Goal: Task Accomplishment & Management: Manage account settings

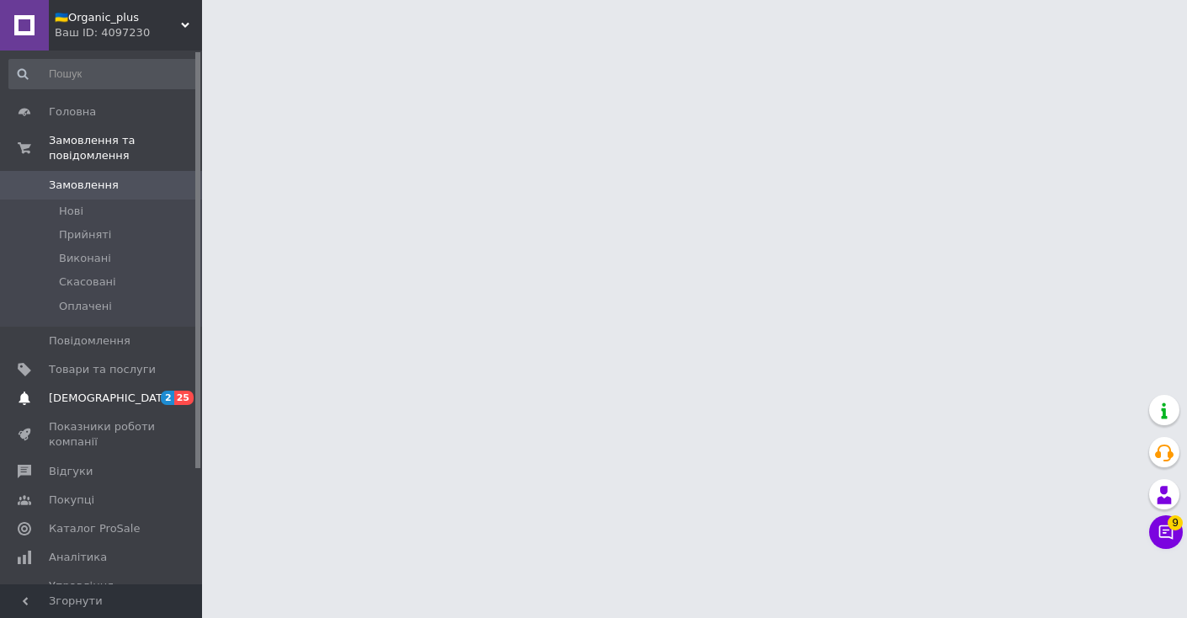
click at [120, 397] on span "[DEMOGRAPHIC_DATA]" at bounding box center [102, 398] width 107 height 15
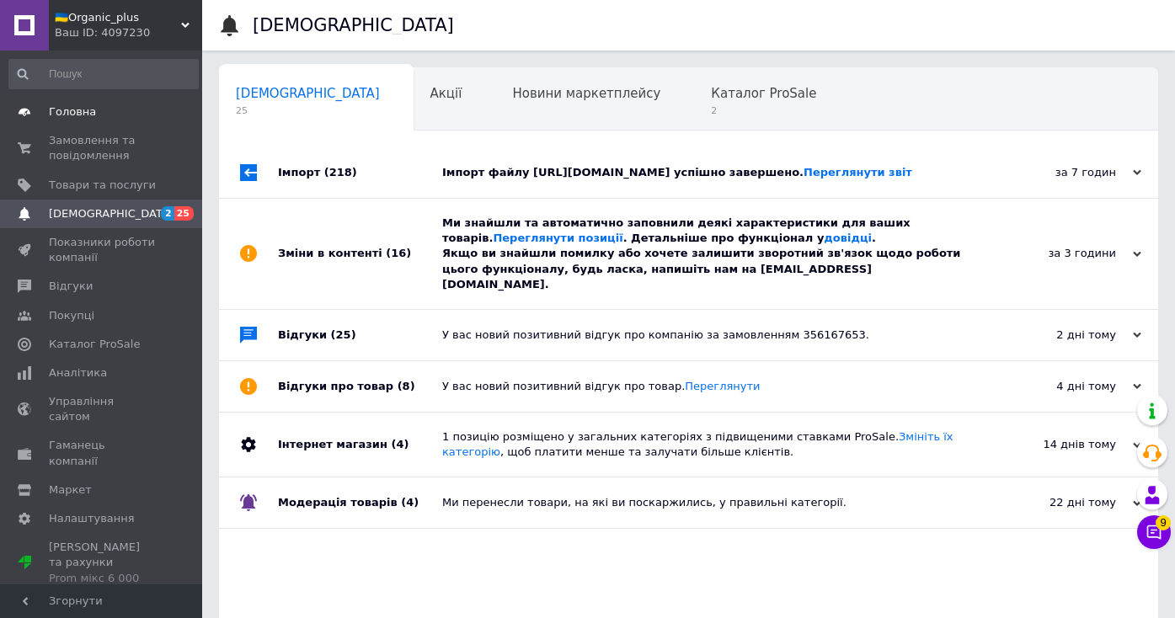
click at [115, 104] on link "Головна" at bounding box center [103, 112] width 207 height 29
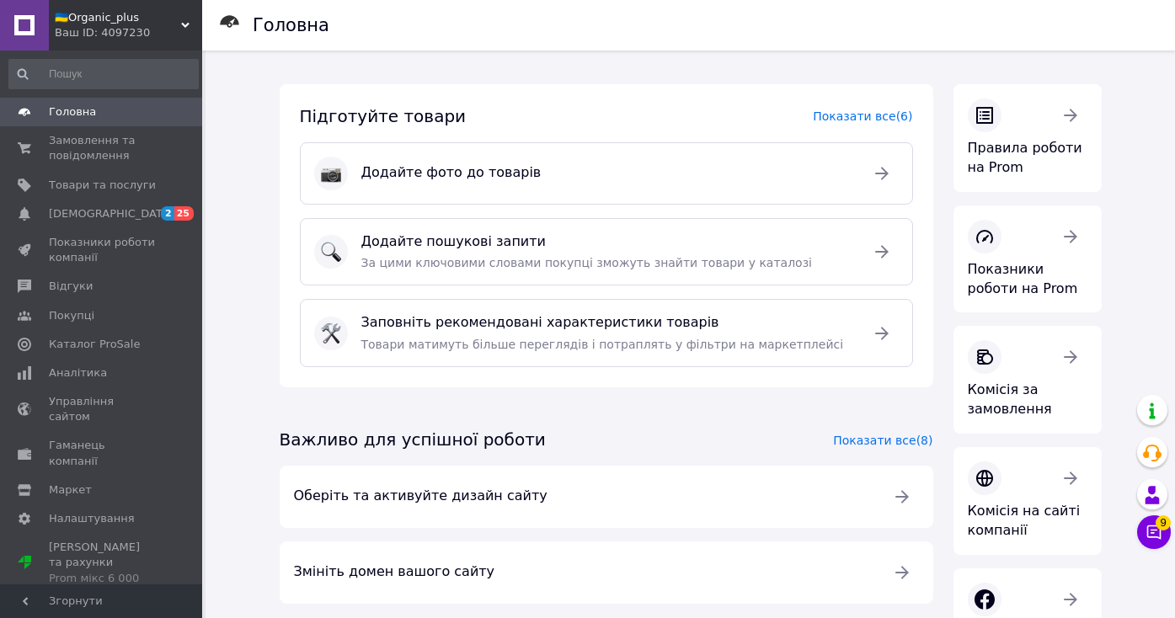
click at [99, 116] on span "Головна" at bounding box center [102, 111] width 107 height 15
click at [93, 144] on span "Замовлення та повідомлення" at bounding box center [102, 148] width 107 height 30
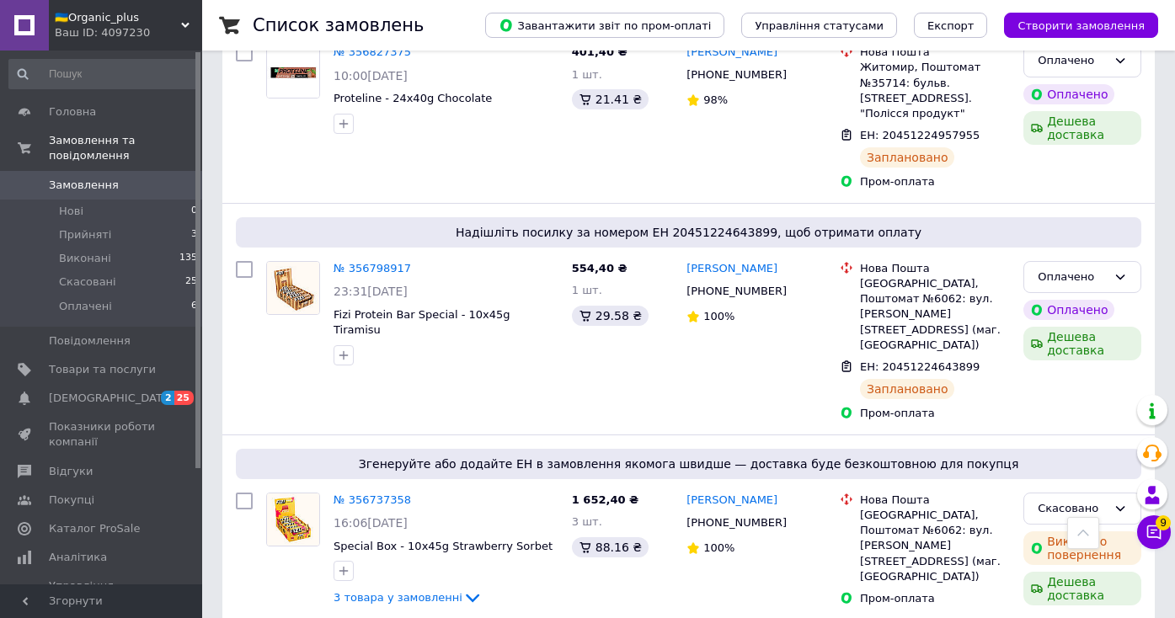
scroll to position [587, 0]
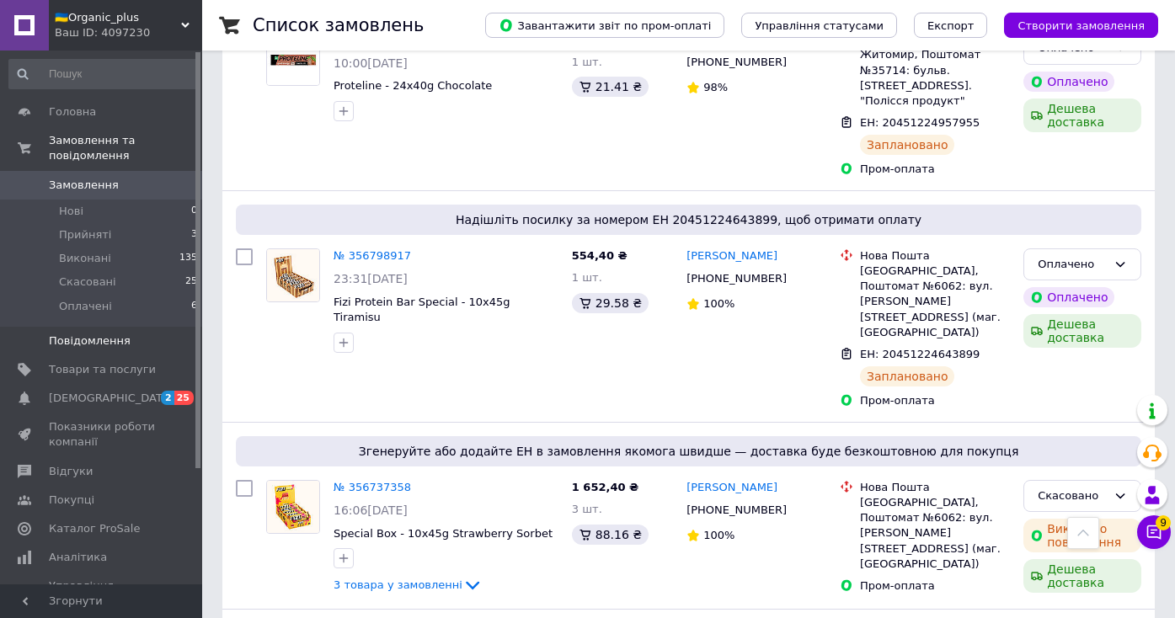
click at [77, 354] on link "Повідомлення 0" at bounding box center [103, 341] width 207 height 29
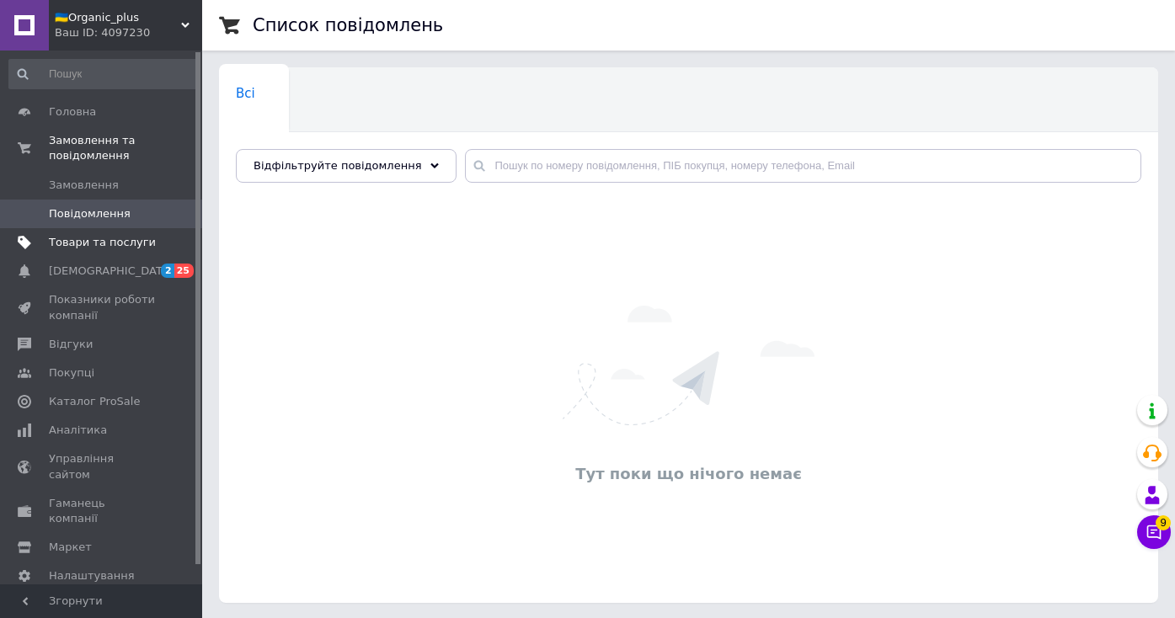
click at [99, 244] on span "Товари та послуги" at bounding box center [102, 242] width 107 height 15
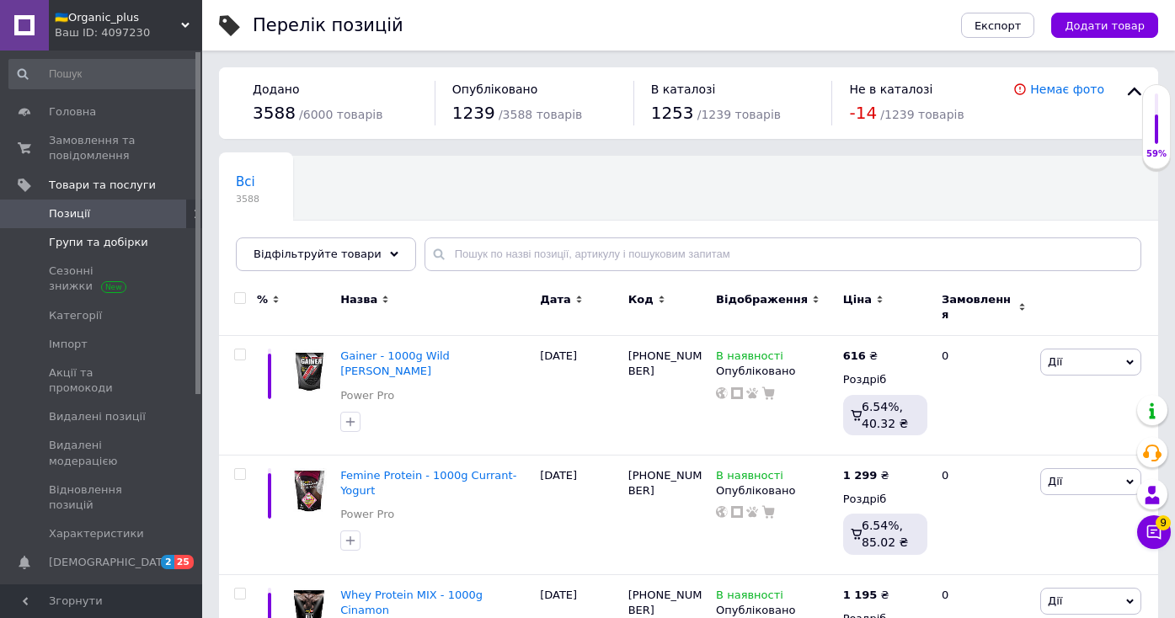
click at [97, 244] on span "Групи та добірки" at bounding box center [98, 242] width 99 height 15
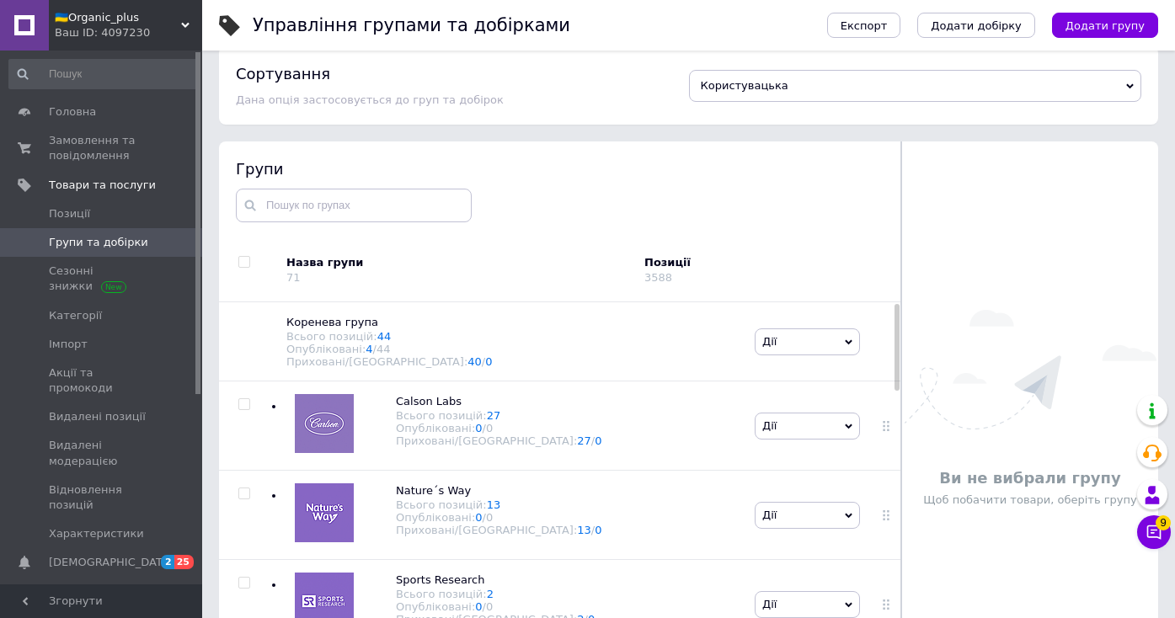
scroll to position [40, 0]
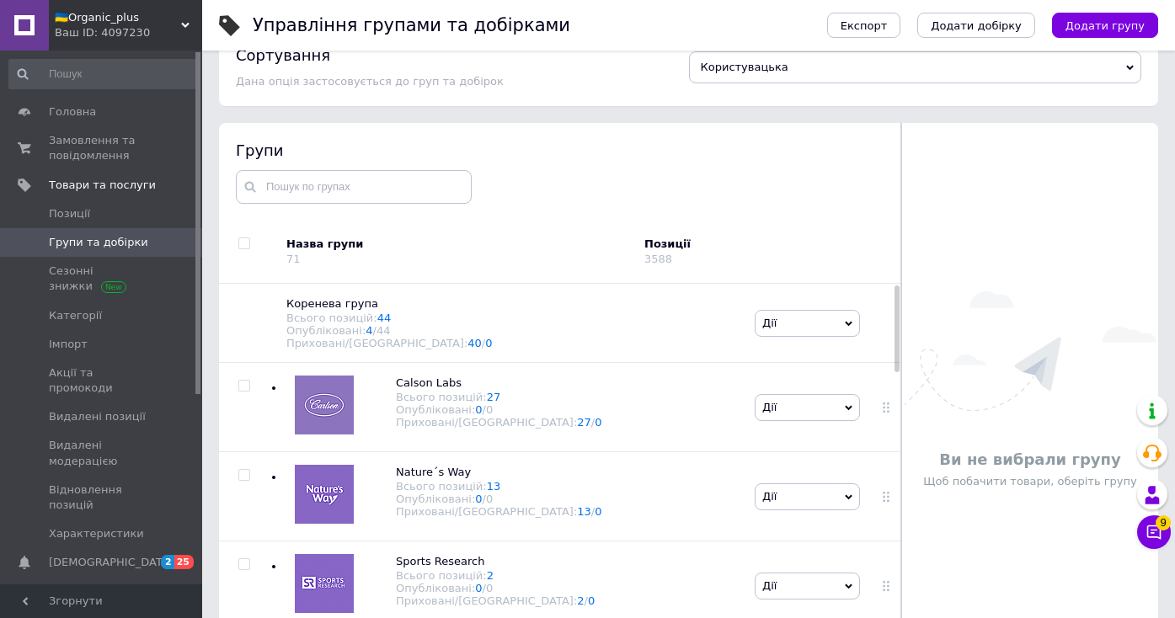
click at [239, 245] on input "checkbox" at bounding box center [243, 243] width 11 height 11
checkbox input "true"
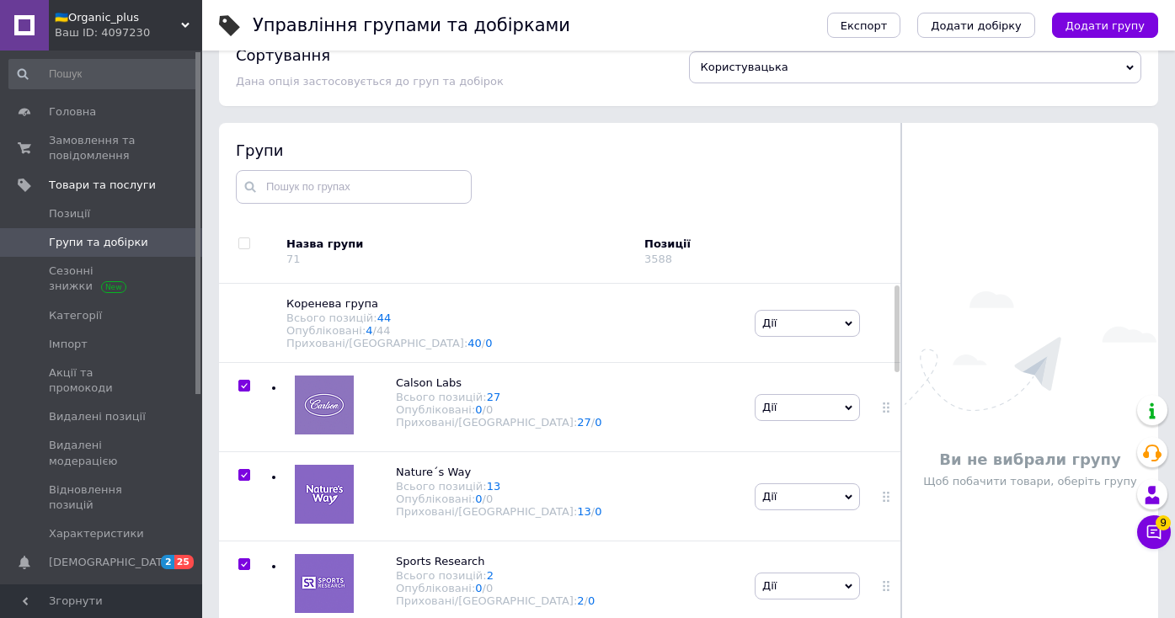
checkbox input "true"
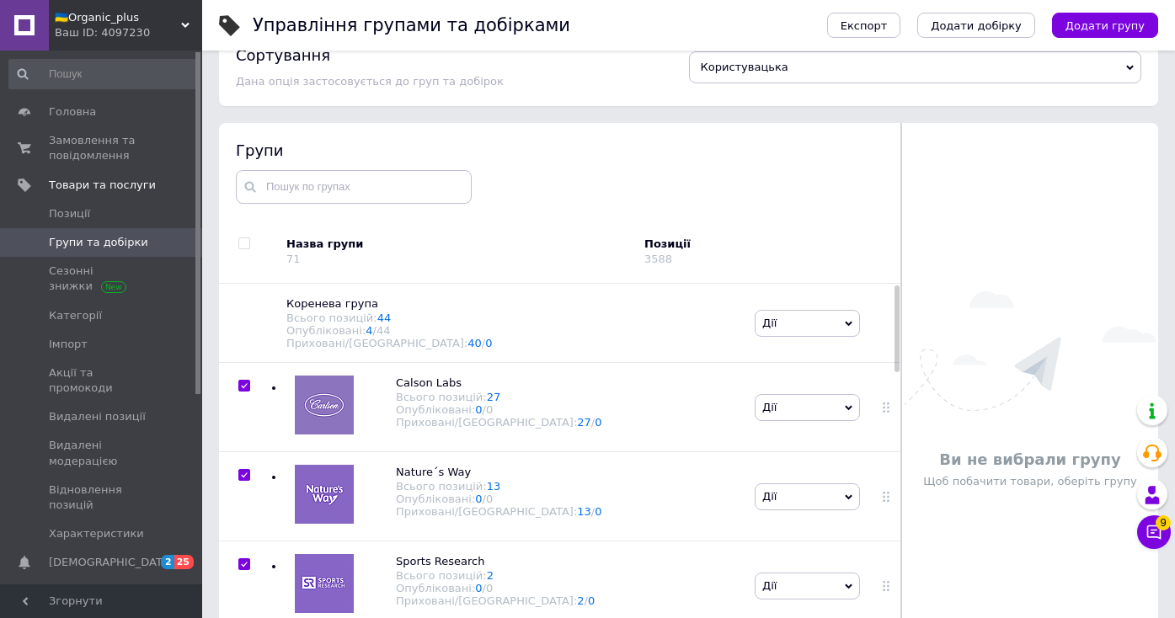
checkbox input "true"
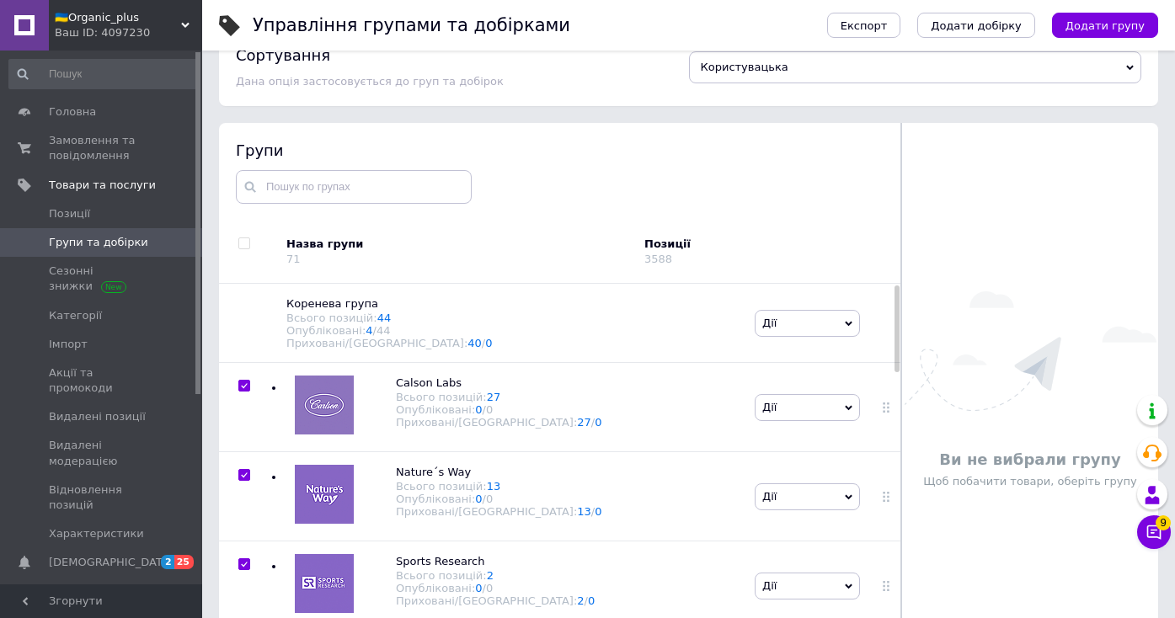
checkbox input "true"
click at [322, 259] on span "Дії для всіх груп" at bounding box center [311, 251] width 94 height 15
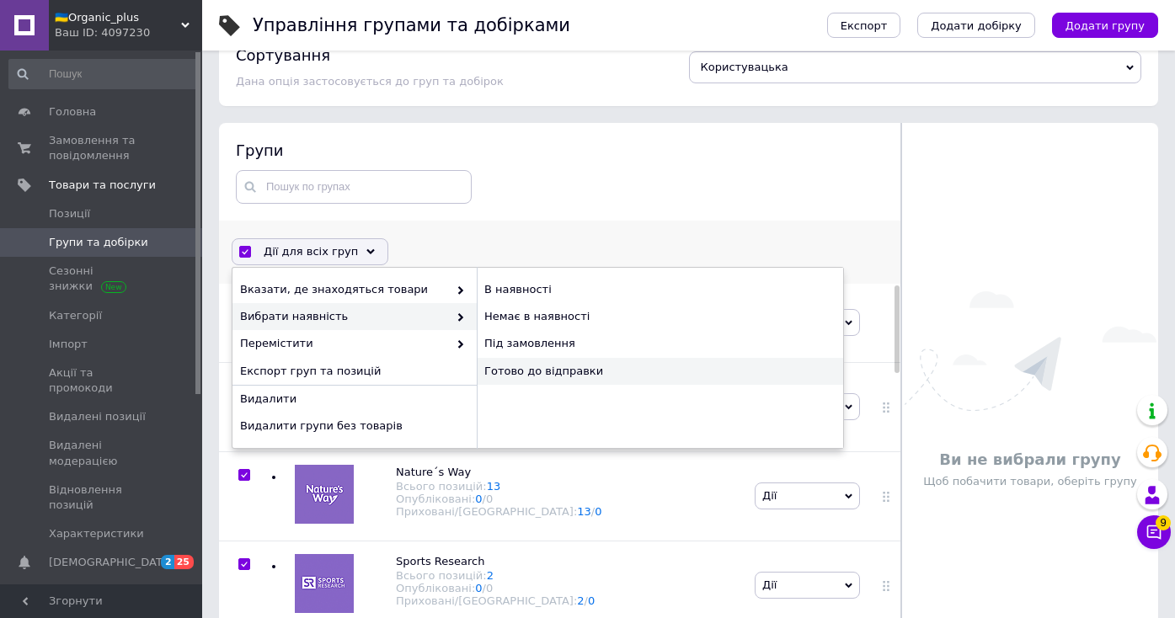
click at [547, 370] on div "Готово до відправки" at bounding box center [660, 371] width 366 height 27
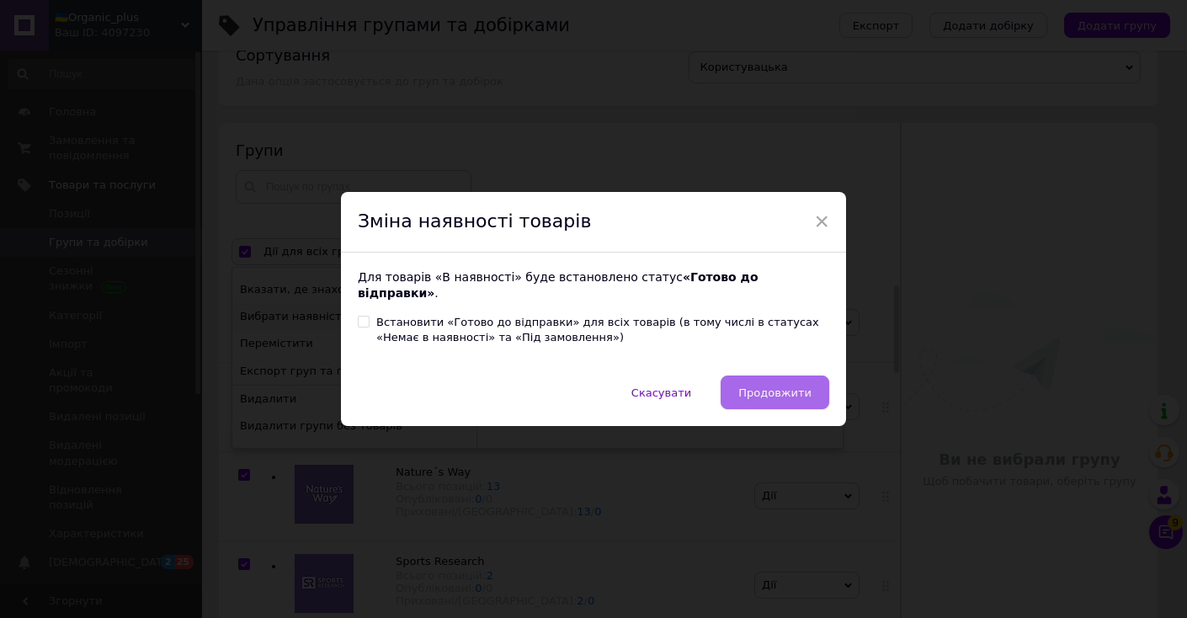
click at [781, 387] on span "Продовжити" at bounding box center [775, 393] width 73 height 13
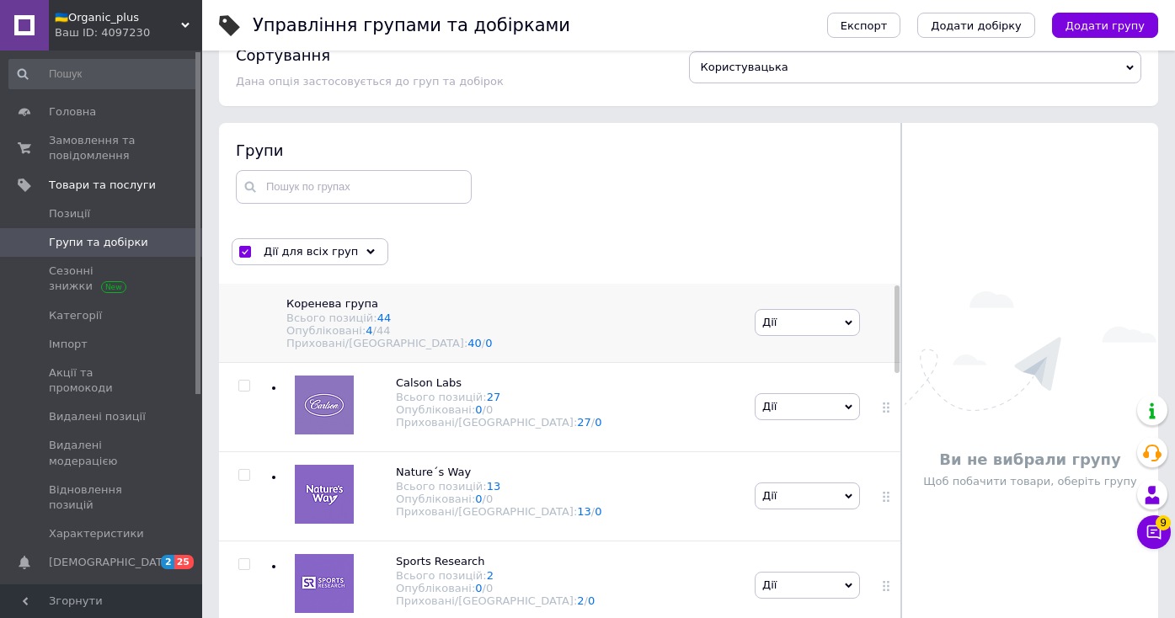
checkbox input "false"
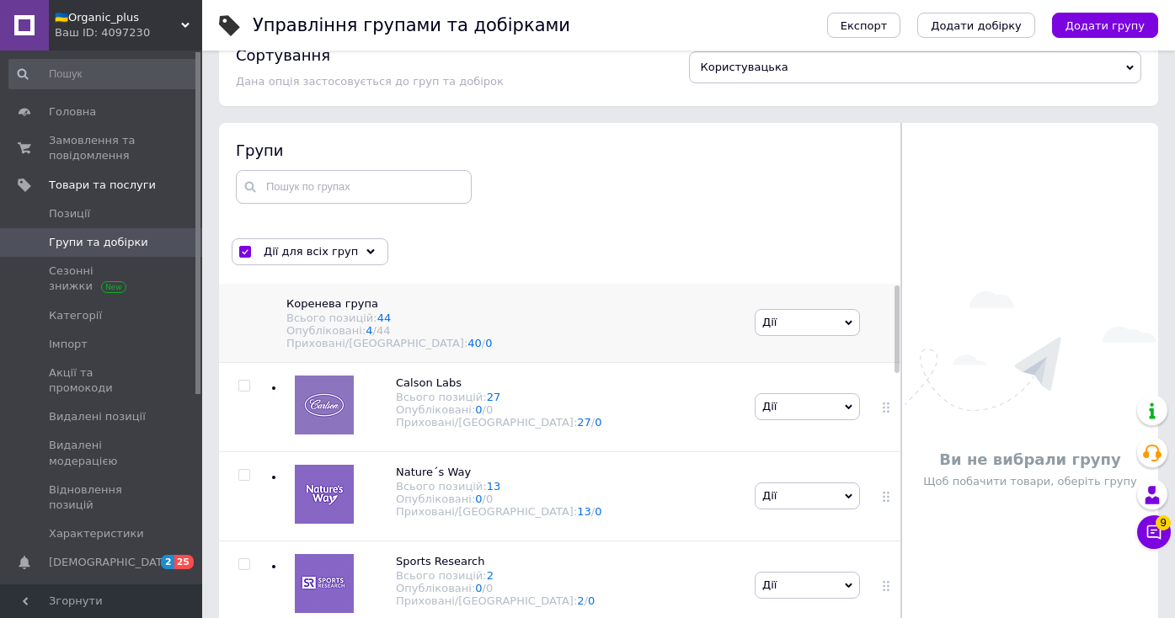
checkbox input "false"
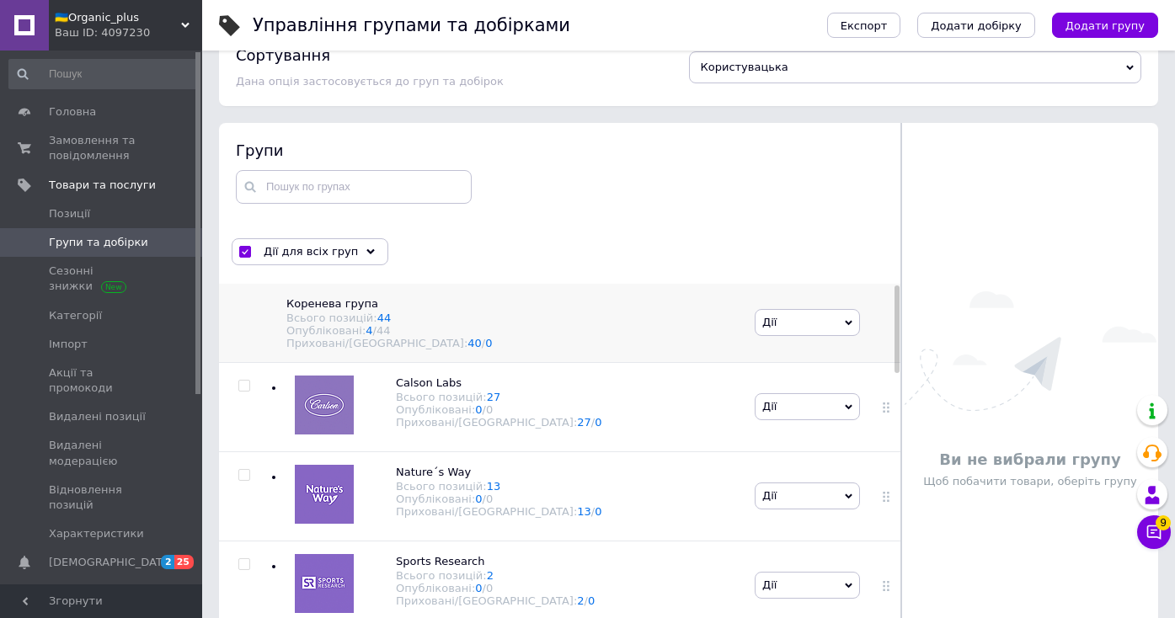
checkbox input "false"
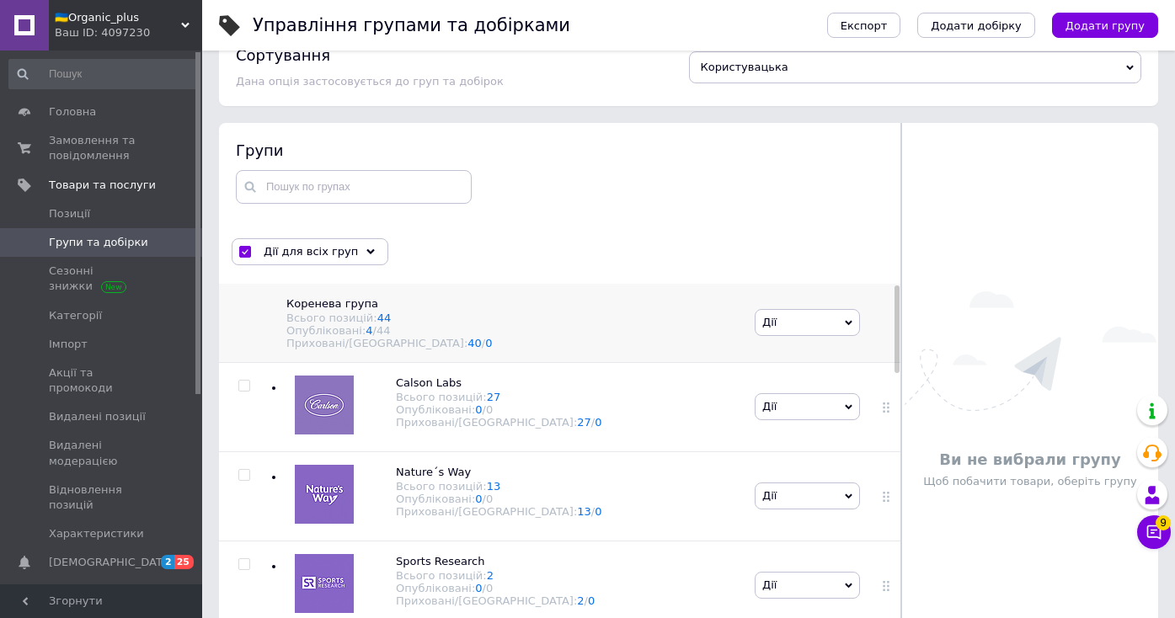
checkbox input "false"
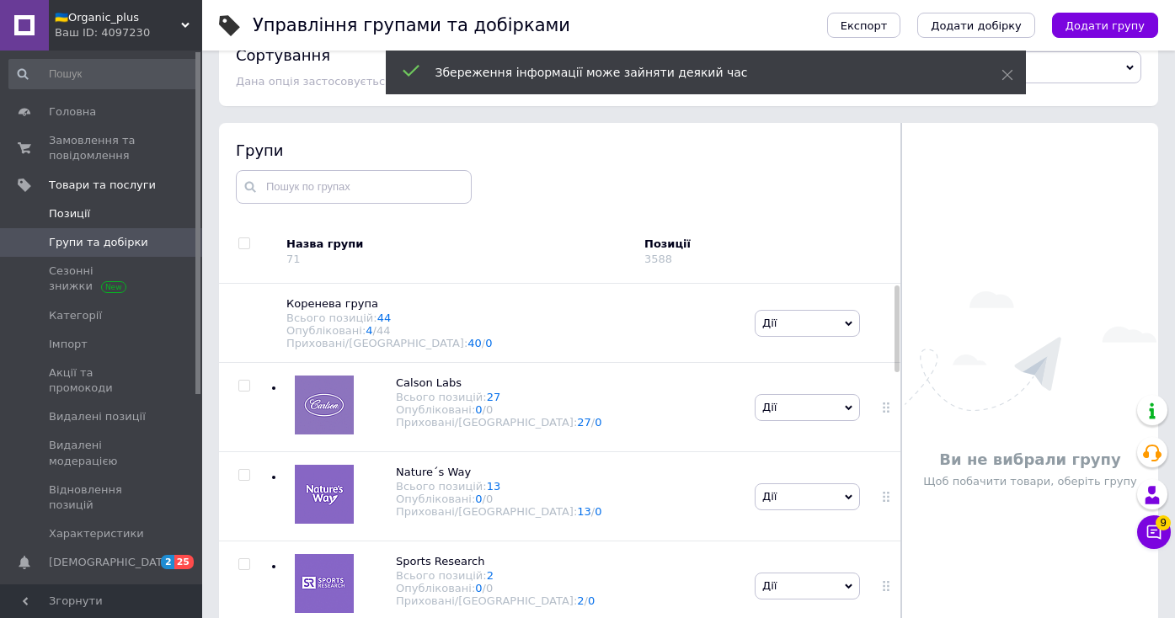
click at [107, 217] on span "Позиції" at bounding box center [102, 213] width 107 height 15
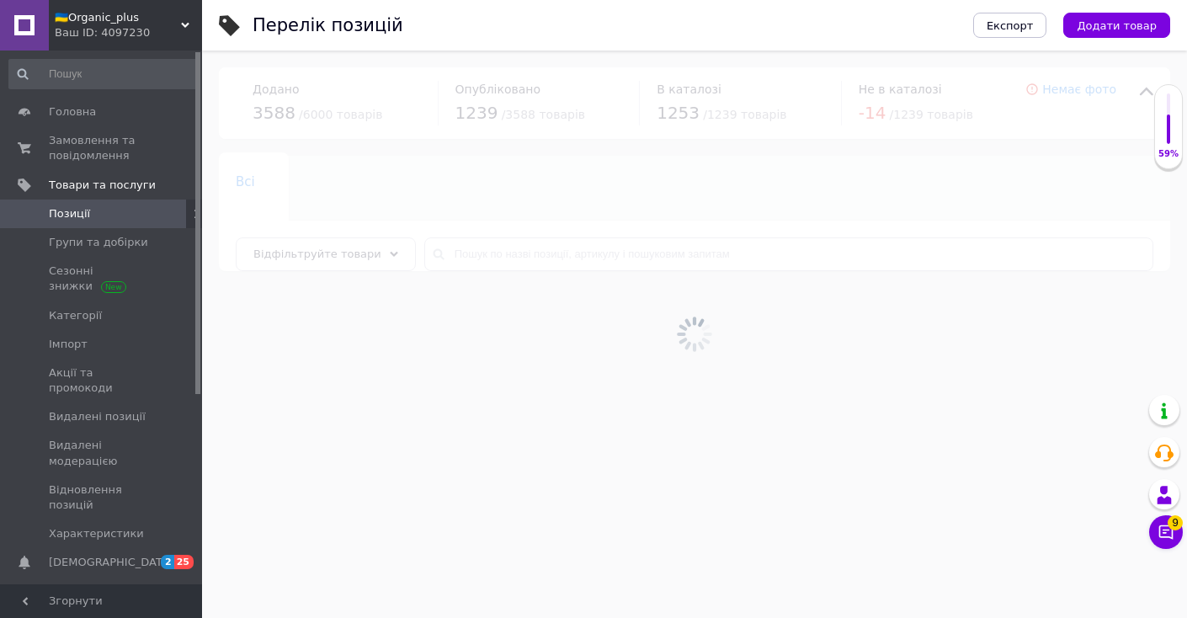
click at [179, 20] on span "🇺🇦Organic_plus" at bounding box center [118, 17] width 126 height 15
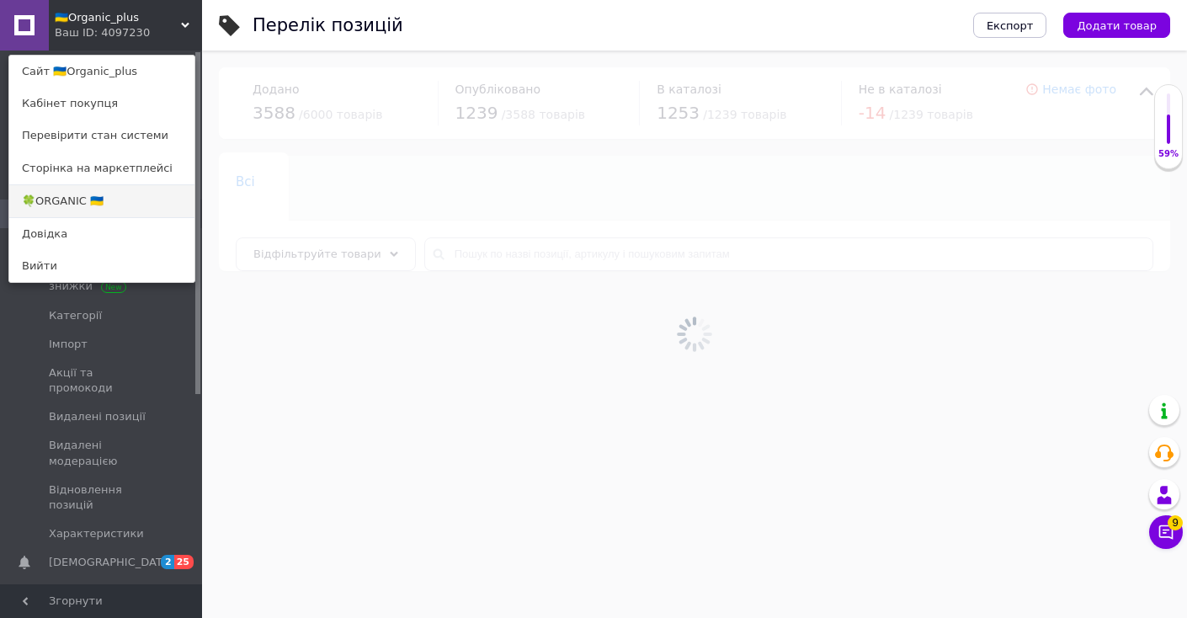
click at [109, 201] on link "🍀ORGANIC 🇺🇦" at bounding box center [101, 201] width 185 height 32
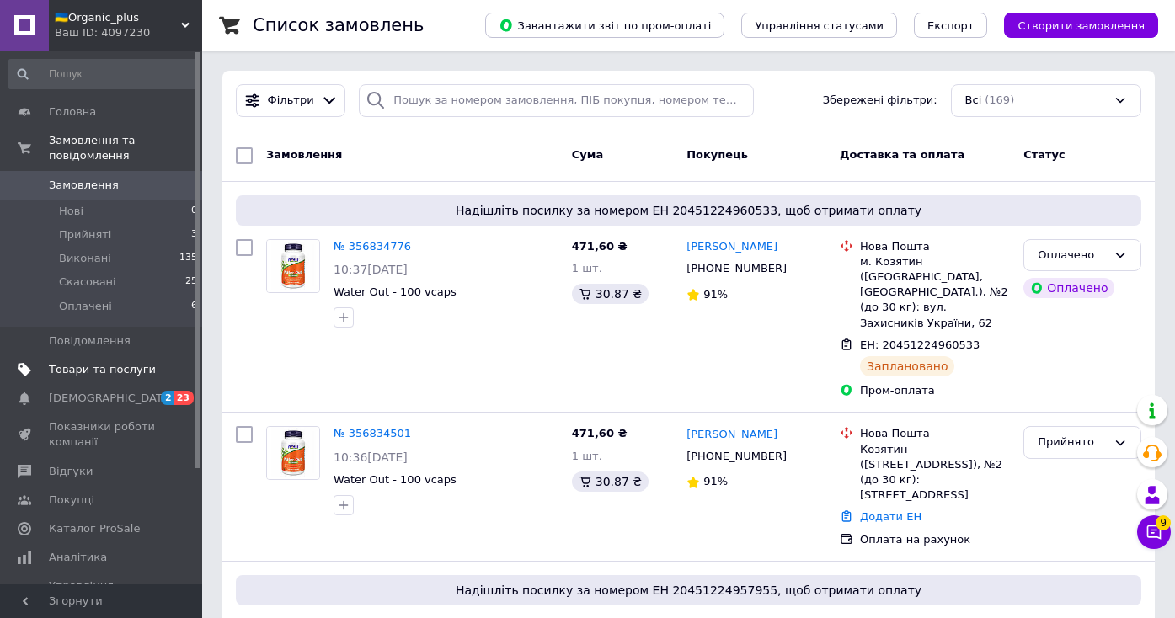
click at [121, 373] on span "Товари та послуги" at bounding box center [102, 369] width 107 height 15
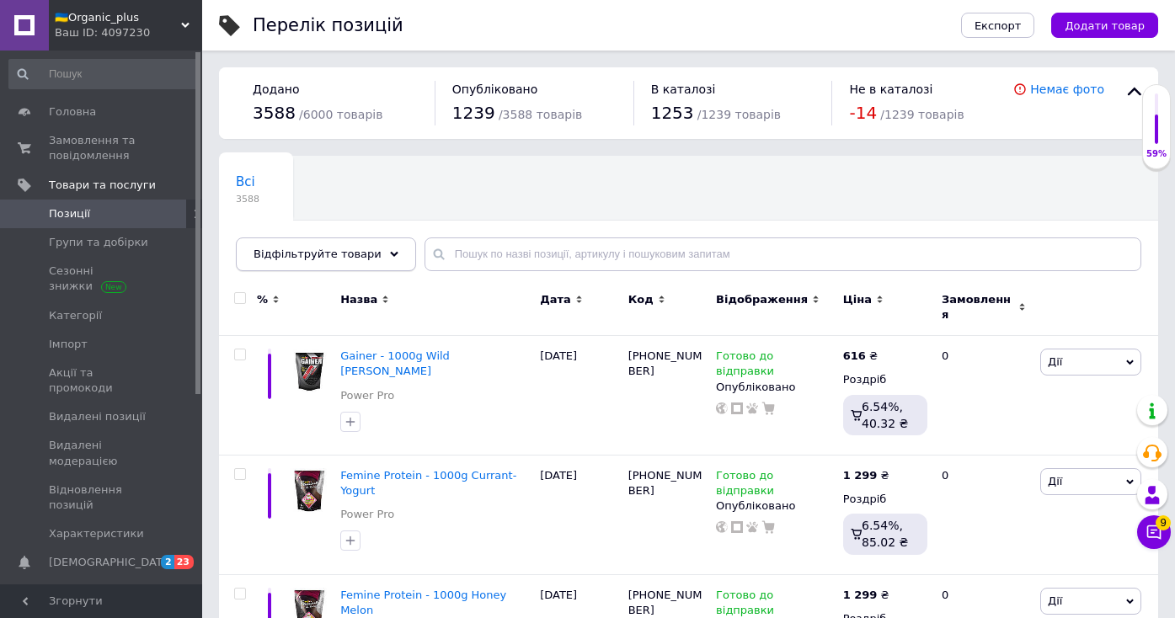
click at [317, 253] on span "Відфільтруйте товари" at bounding box center [317, 254] width 128 height 13
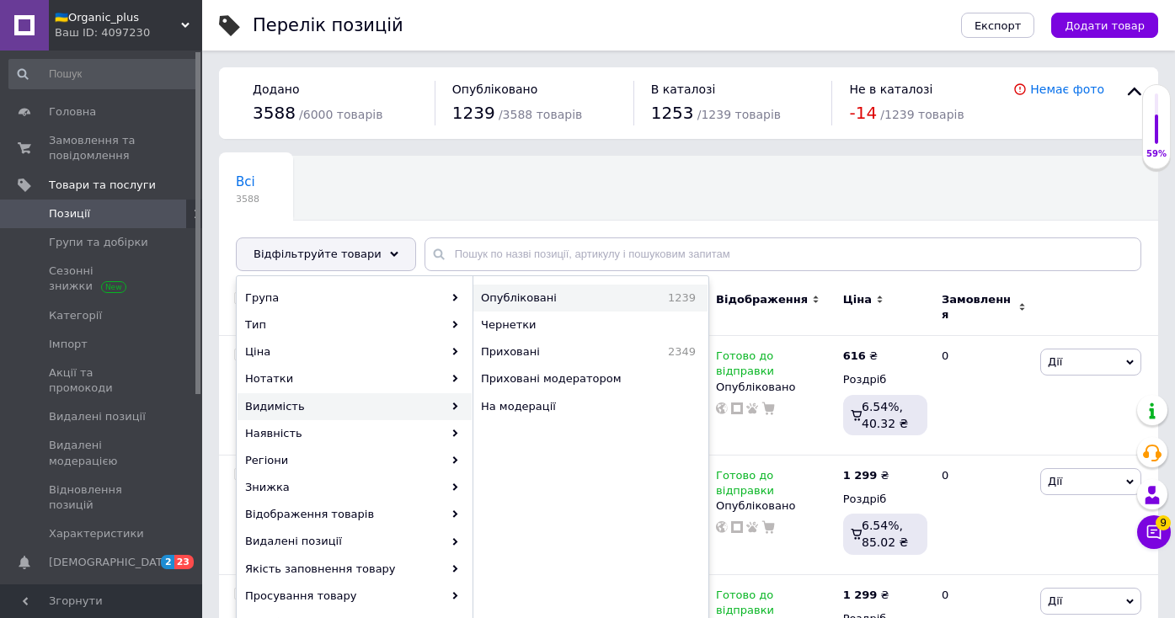
click at [542, 299] on span "Опубліковані" at bounding box center [553, 298] width 145 height 15
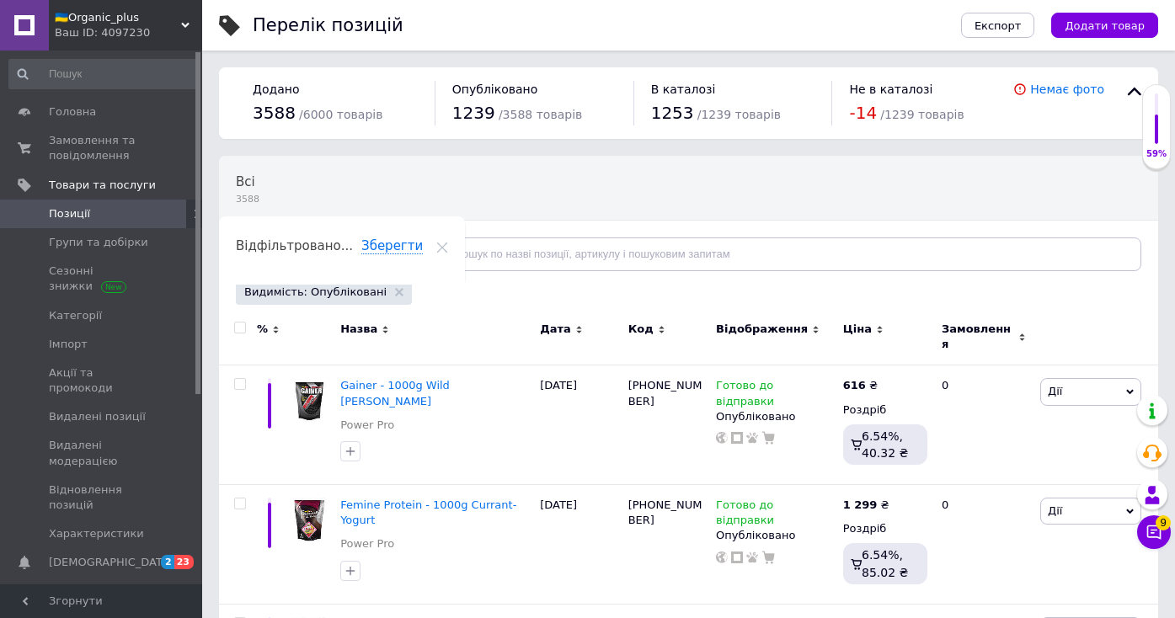
click at [375, 255] on div "Відфільтруйте товари" at bounding box center [326, 254] width 180 height 34
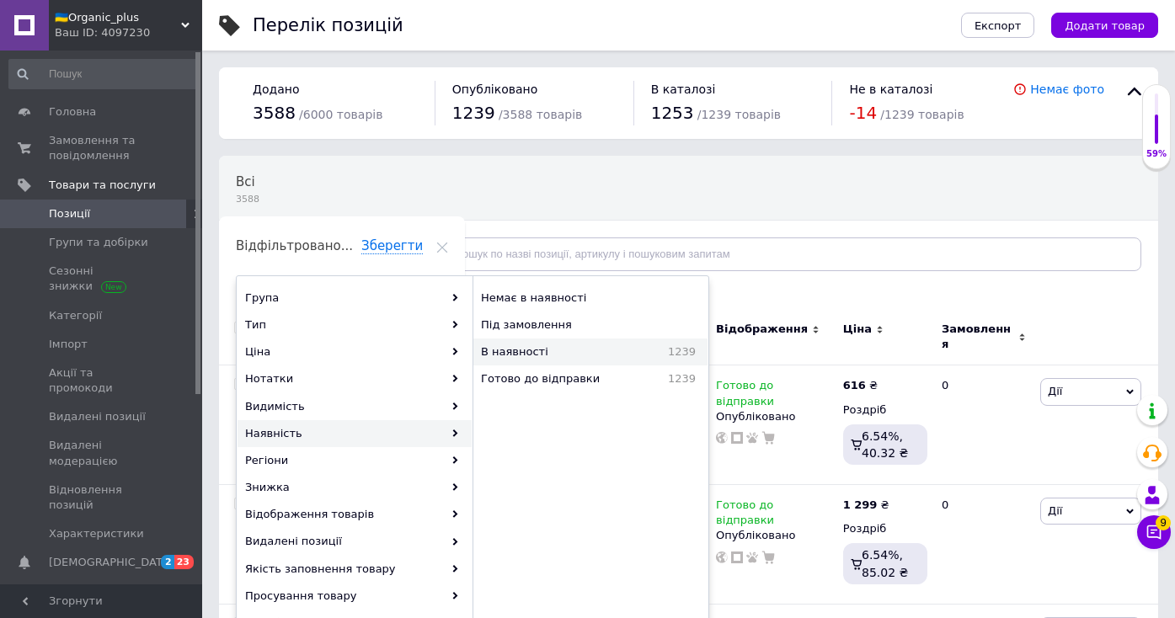
click at [525, 354] on span "В наявності" at bounding box center [551, 351] width 140 height 15
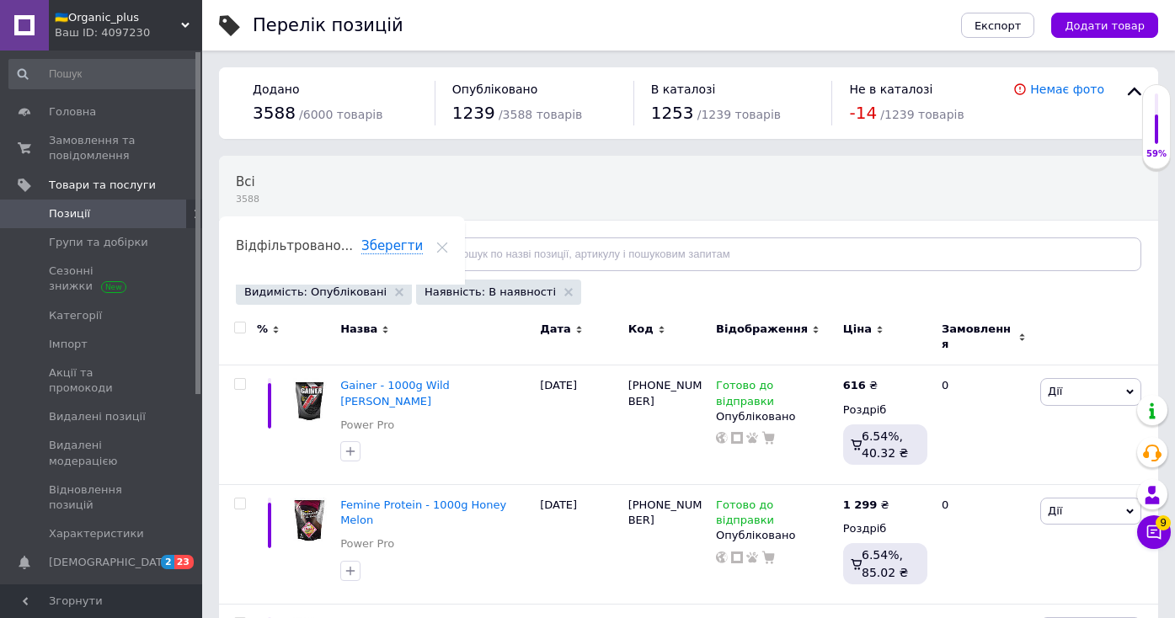
click at [344, 250] on span "Відфільтруйте товари" at bounding box center [317, 254] width 128 height 13
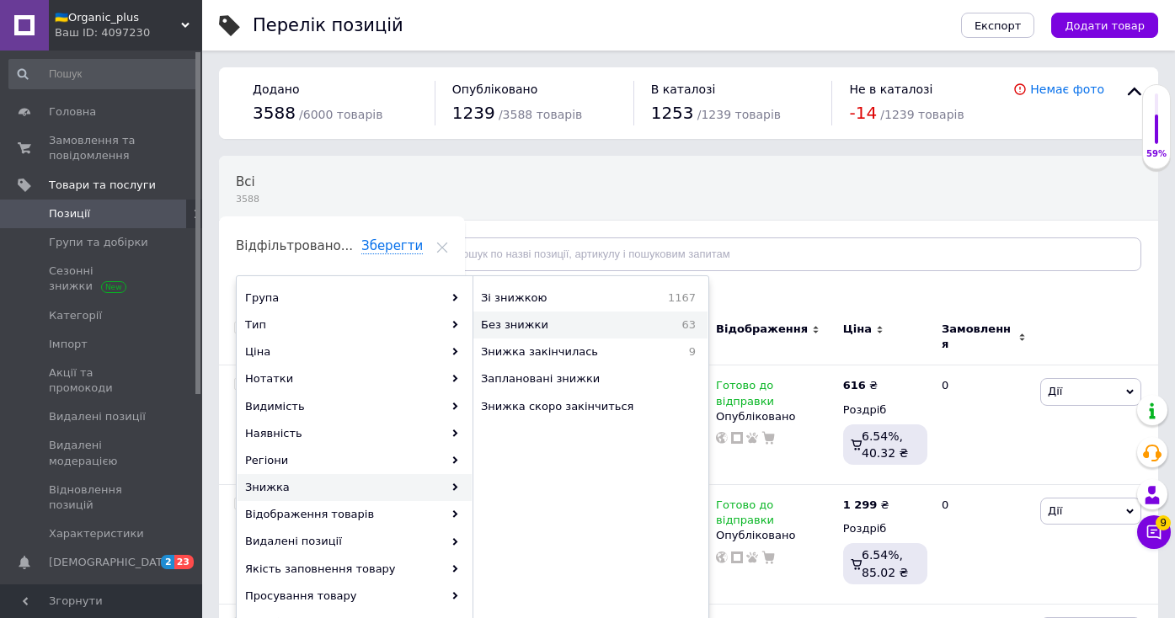
click at [530, 328] on span "Без знижки" at bounding box center [561, 324] width 161 height 15
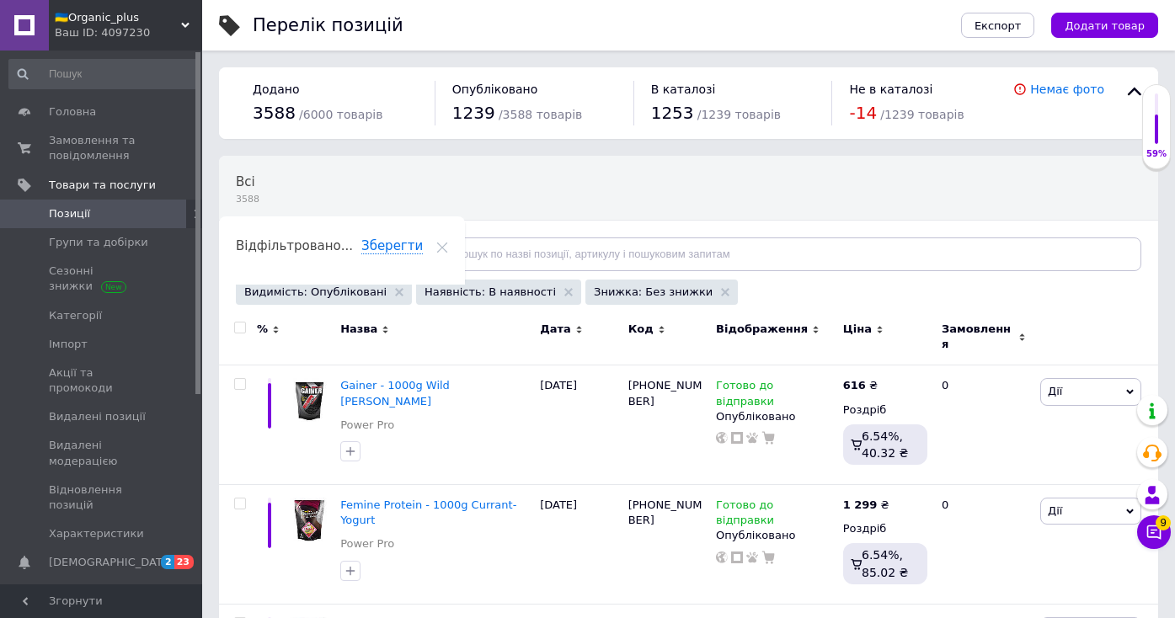
click at [241, 327] on input "checkbox" at bounding box center [239, 328] width 11 height 11
checkbox input "true"
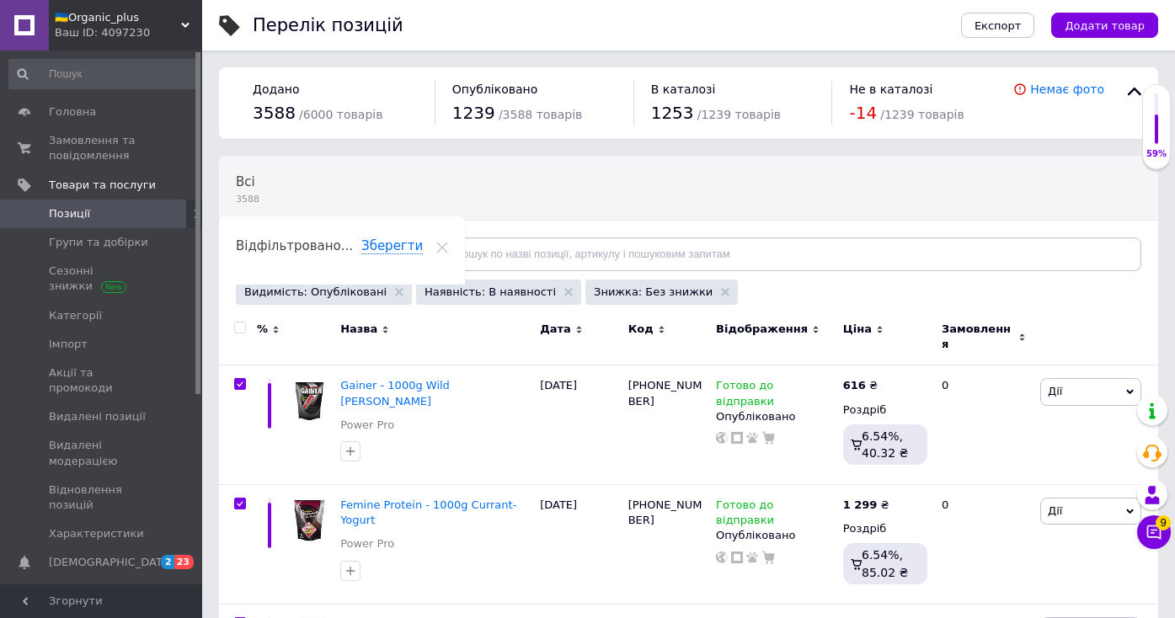
checkbox input "true"
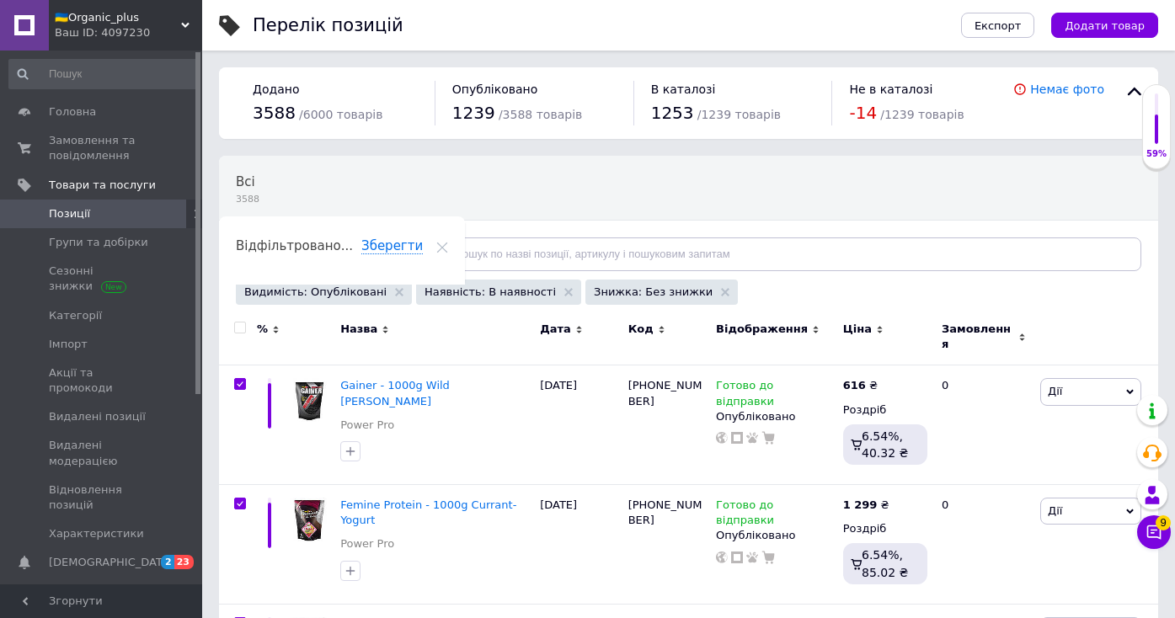
checkbox input "true"
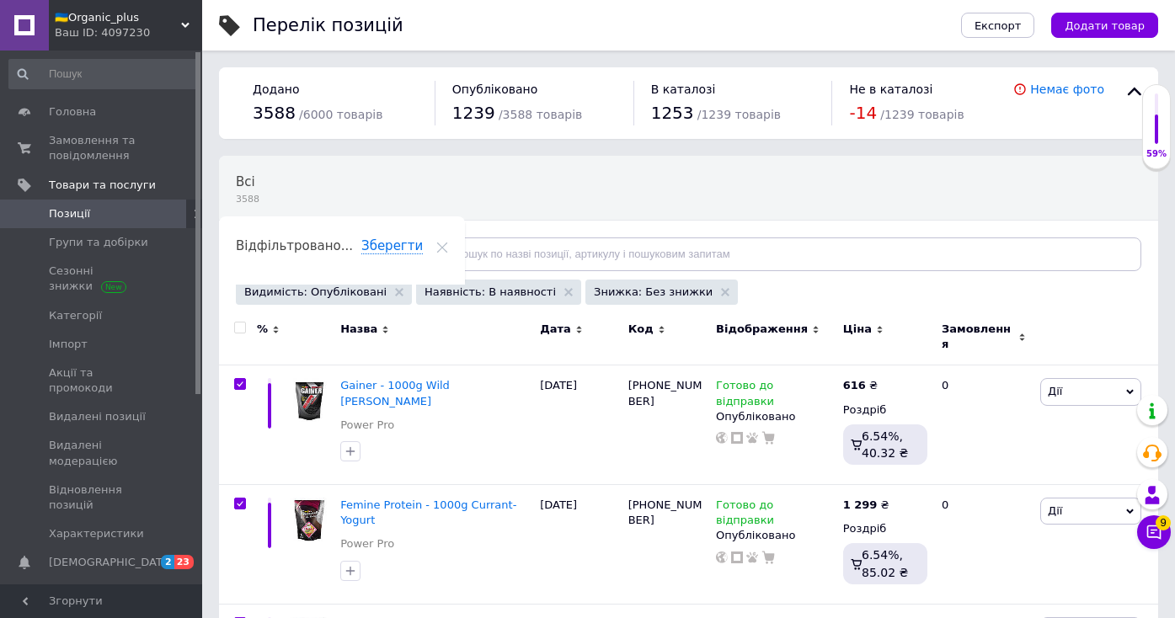
checkbox input "true"
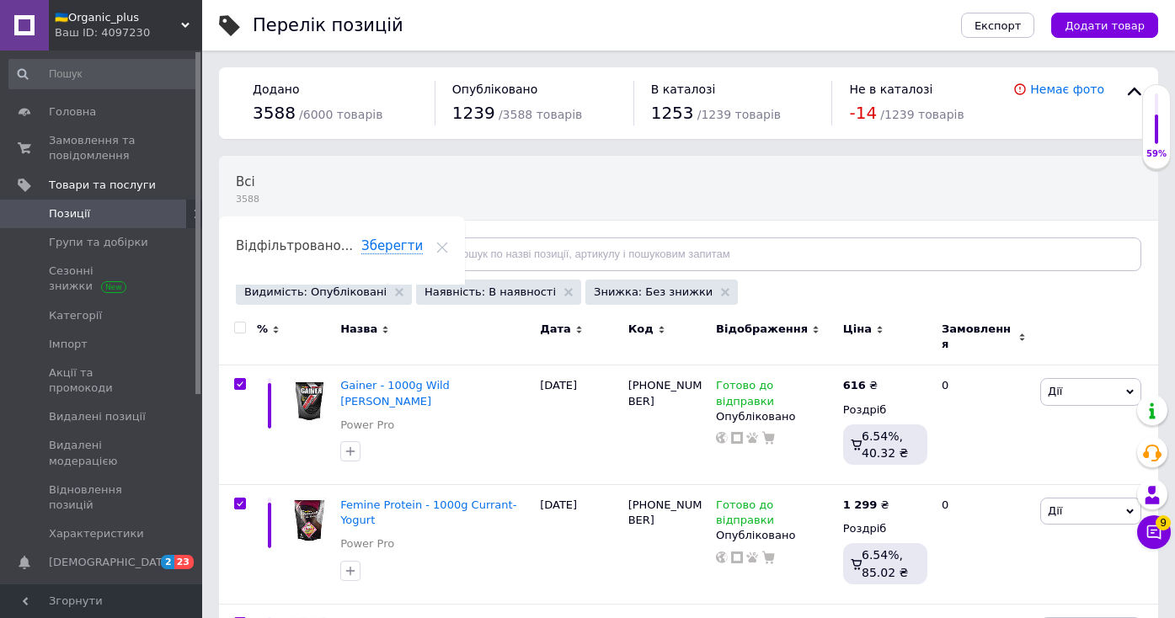
checkbox input "true"
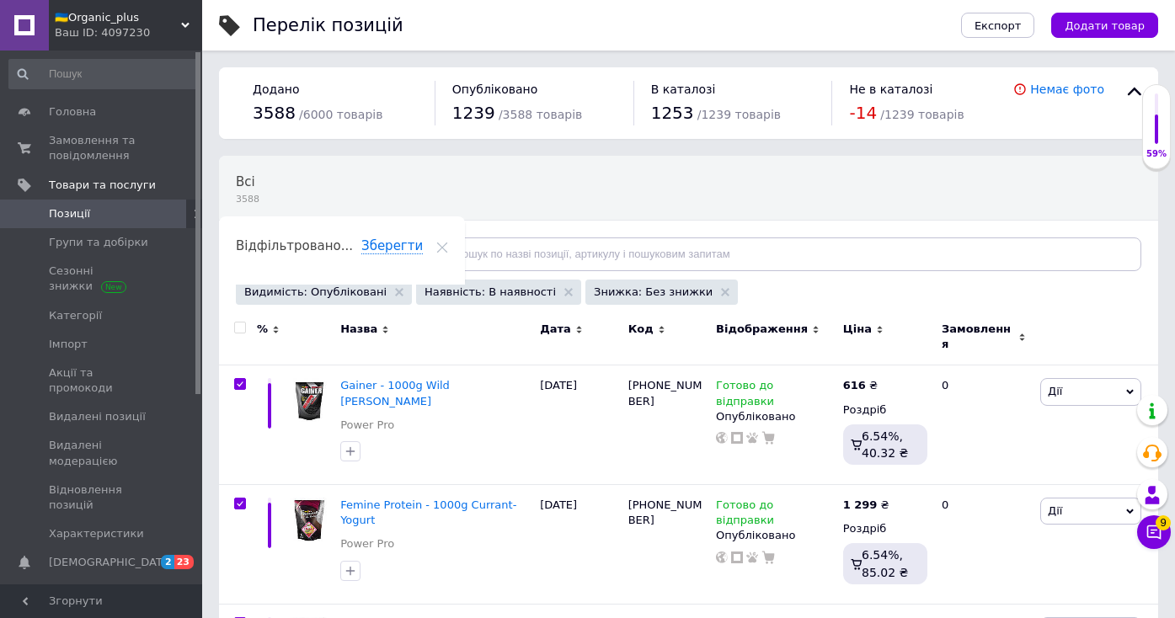
checkbox input "true"
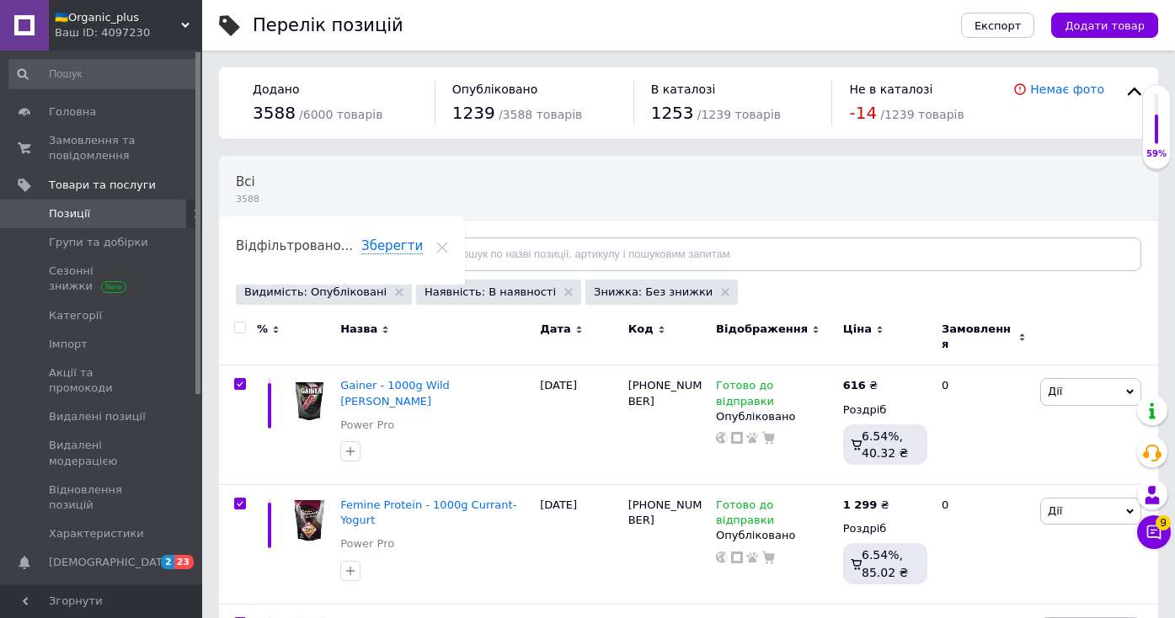
checkbox input "true"
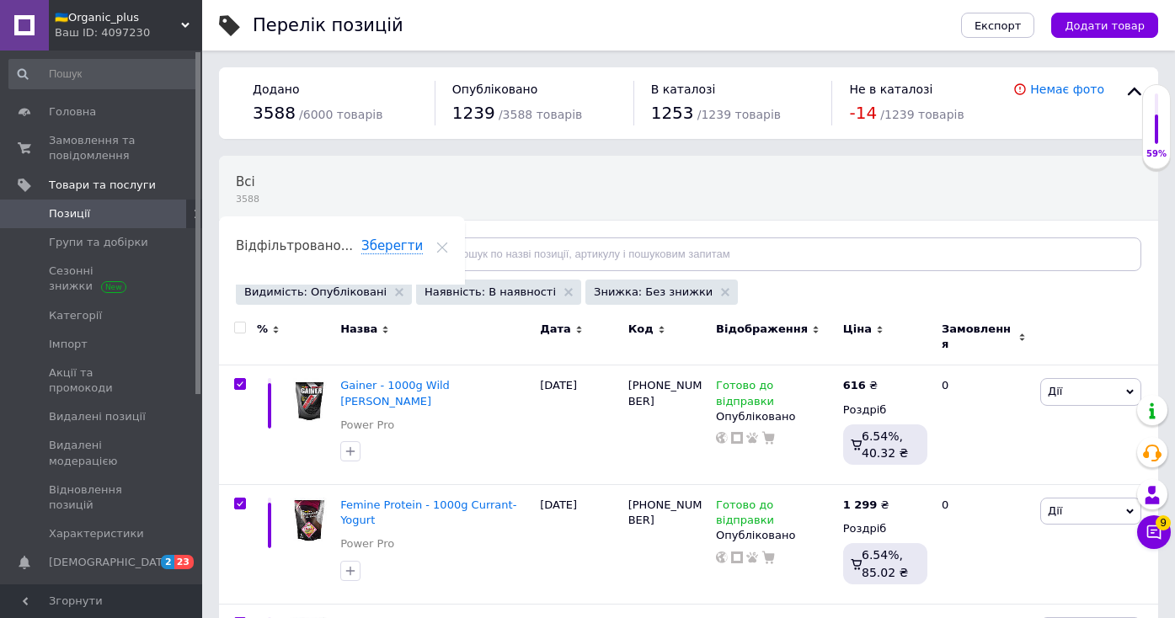
checkbox input "true"
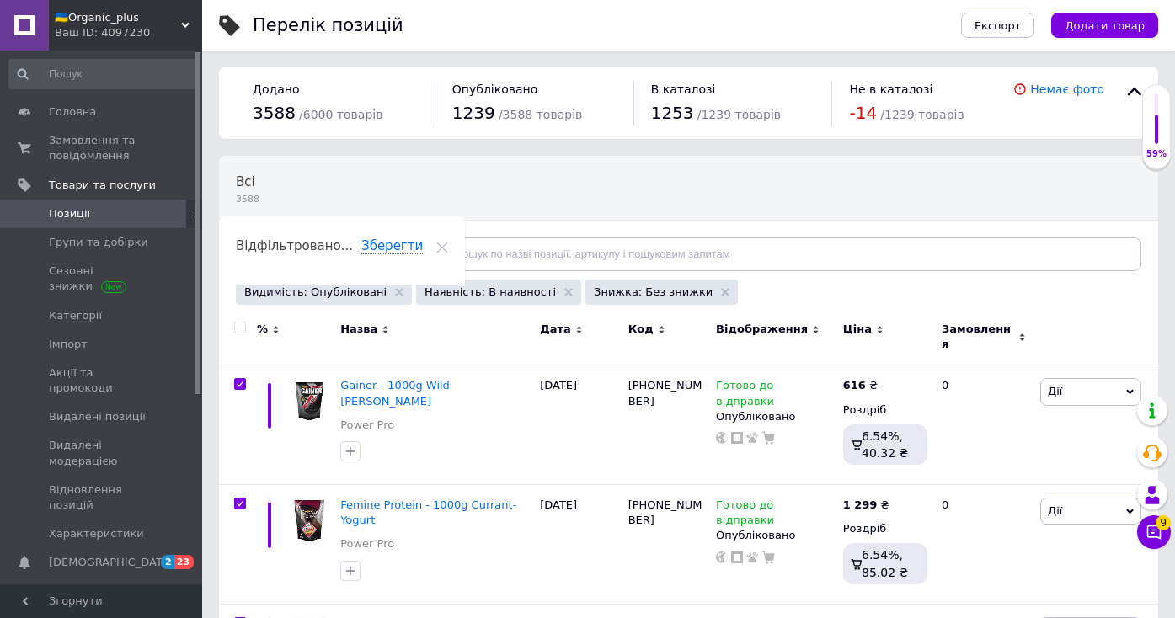
checkbox input "true"
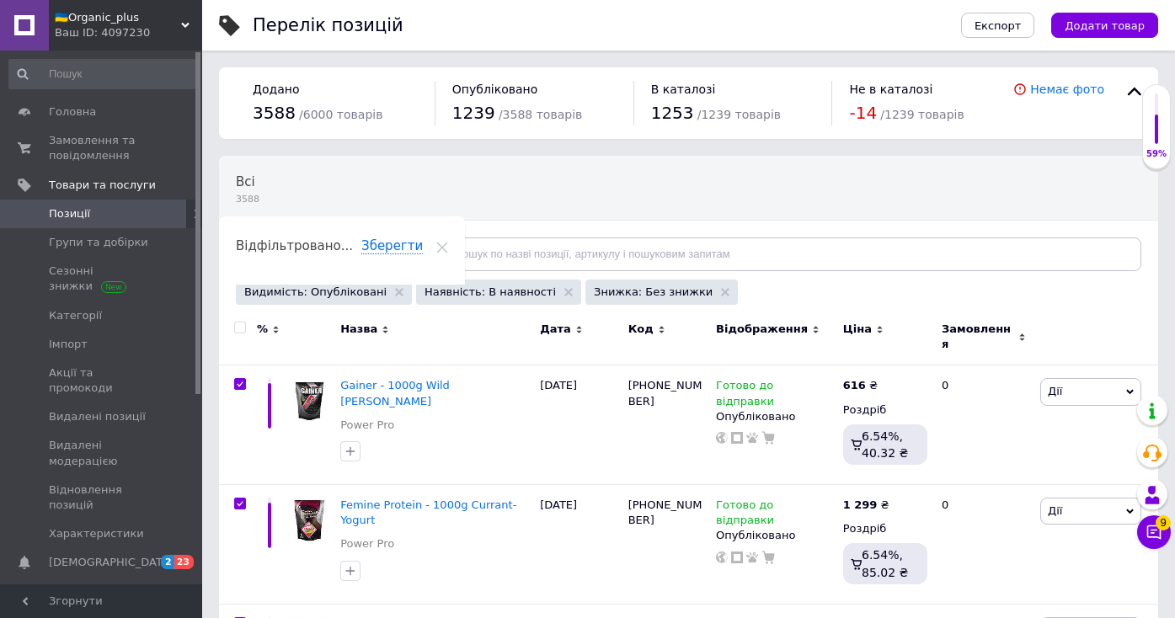
checkbox input "true"
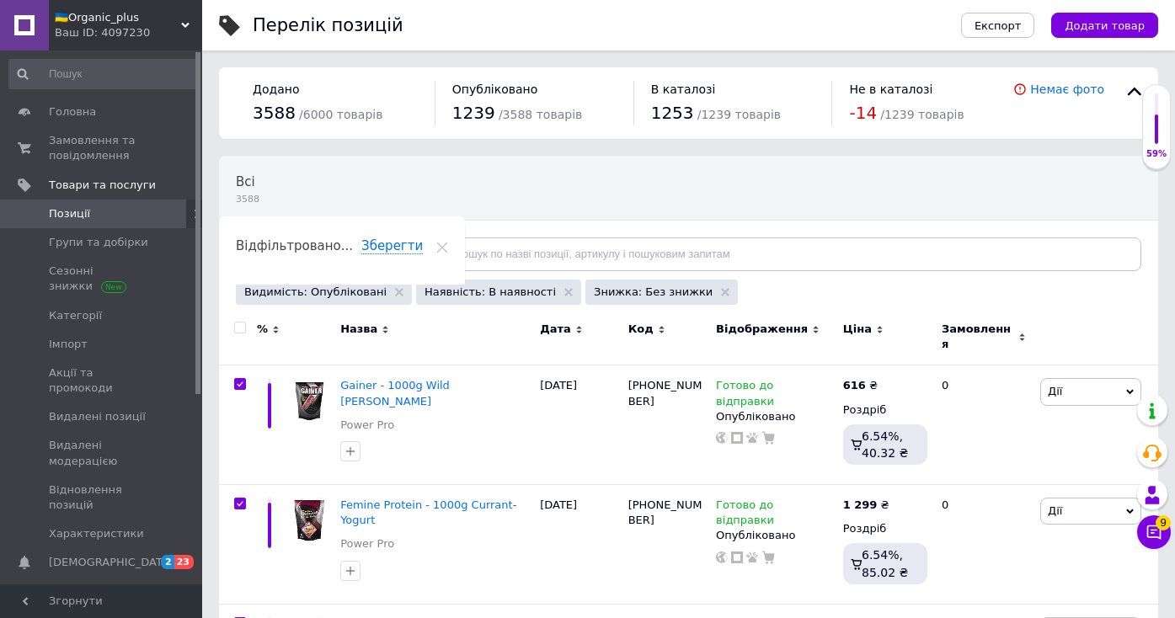
checkbox input "true"
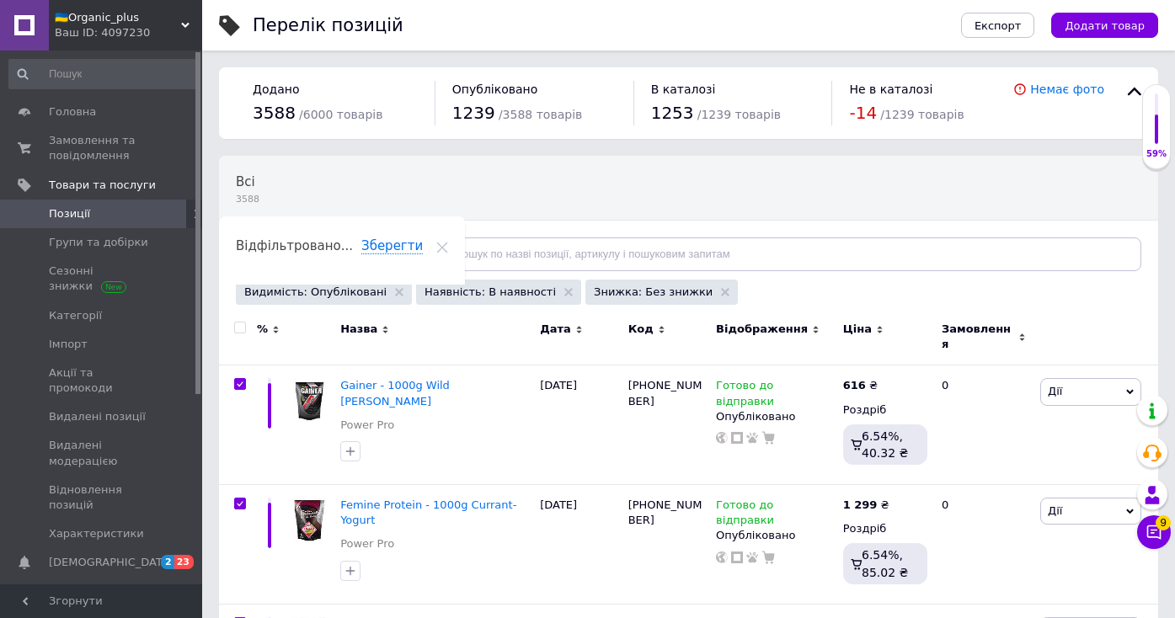
checkbox input "true"
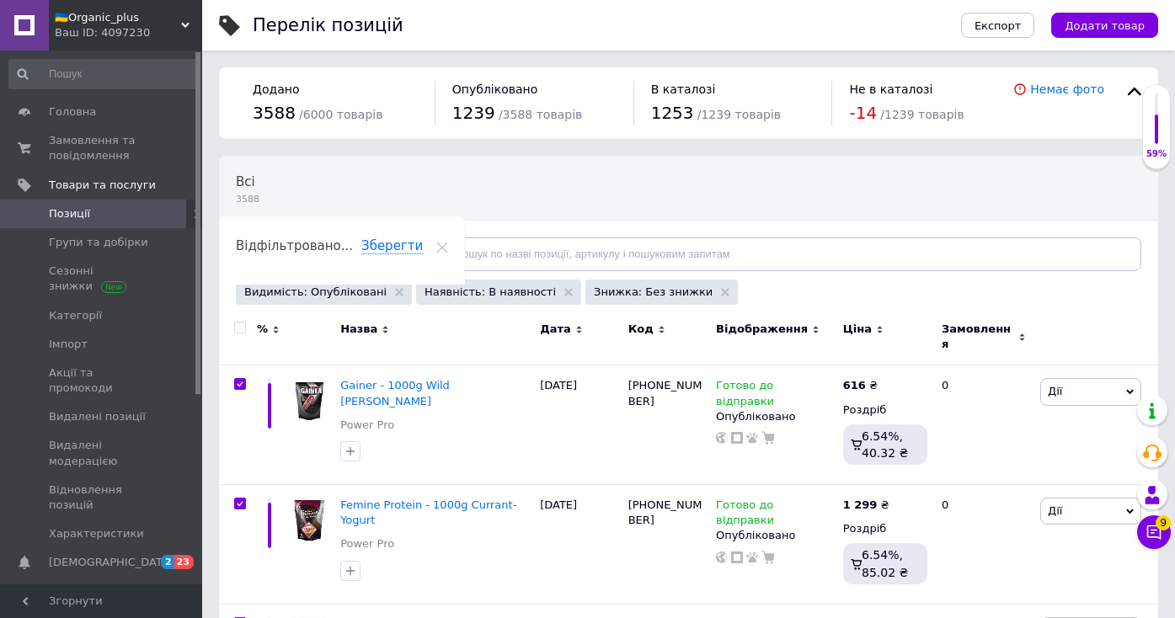
checkbox input "true"
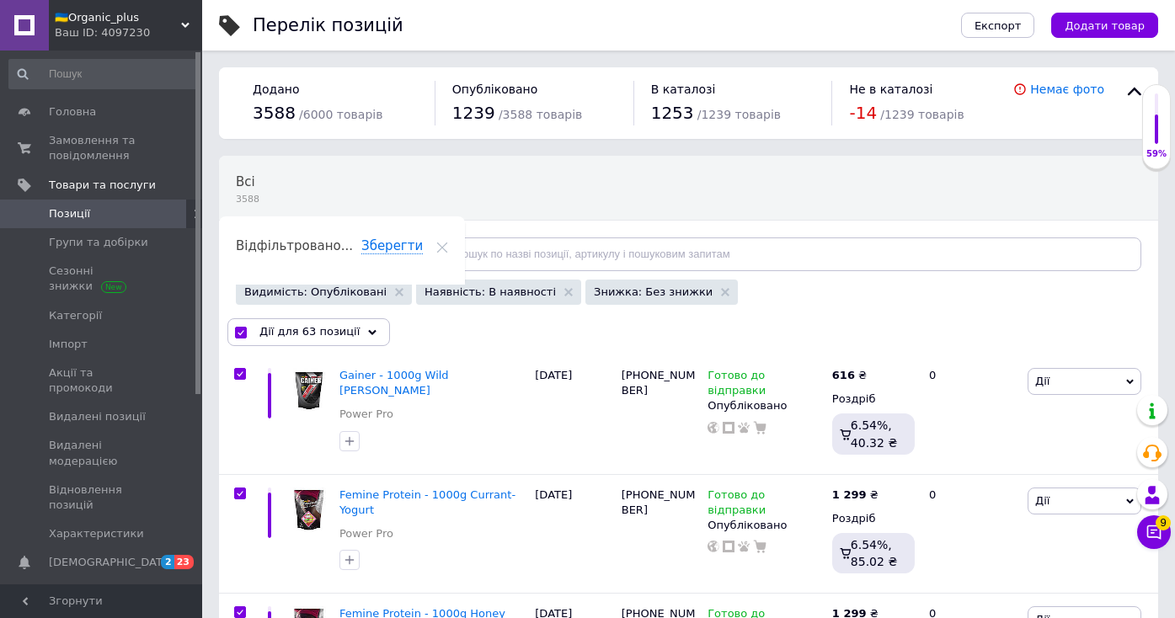
click at [323, 252] on span "Відфільтруйте товари" at bounding box center [317, 254] width 128 height 13
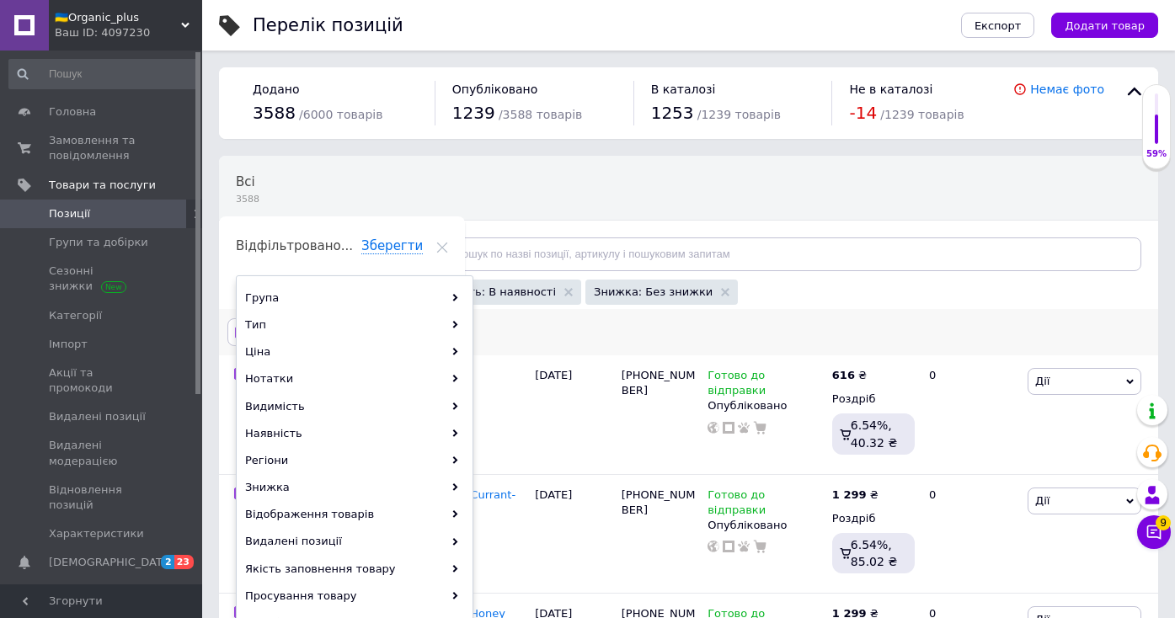
drag, startPoint x: 832, startPoint y: 293, endPoint x: 762, endPoint y: 312, distance: 72.5
click at [832, 293] on div "Видимість: Опубліковані Наявність: В наявності Знижка: Без знижки" at bounding box center [686, 294] width 909 height 29
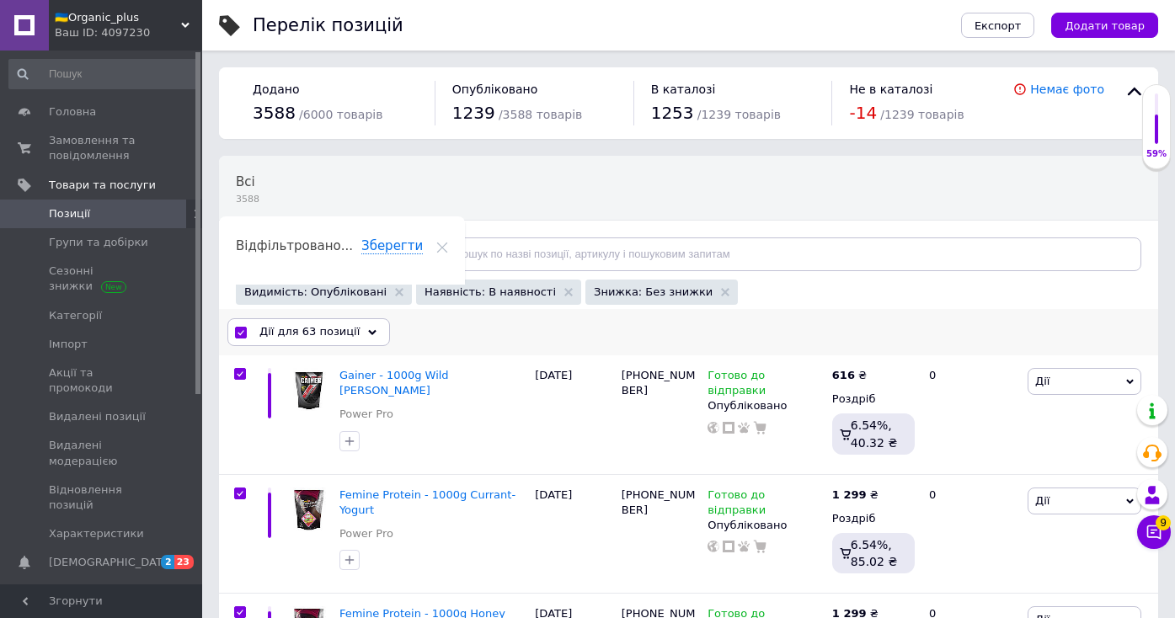
click at [347, 336] on span "Дії для 63 позиції" at bounding box center [309, 331] width 100 height 15
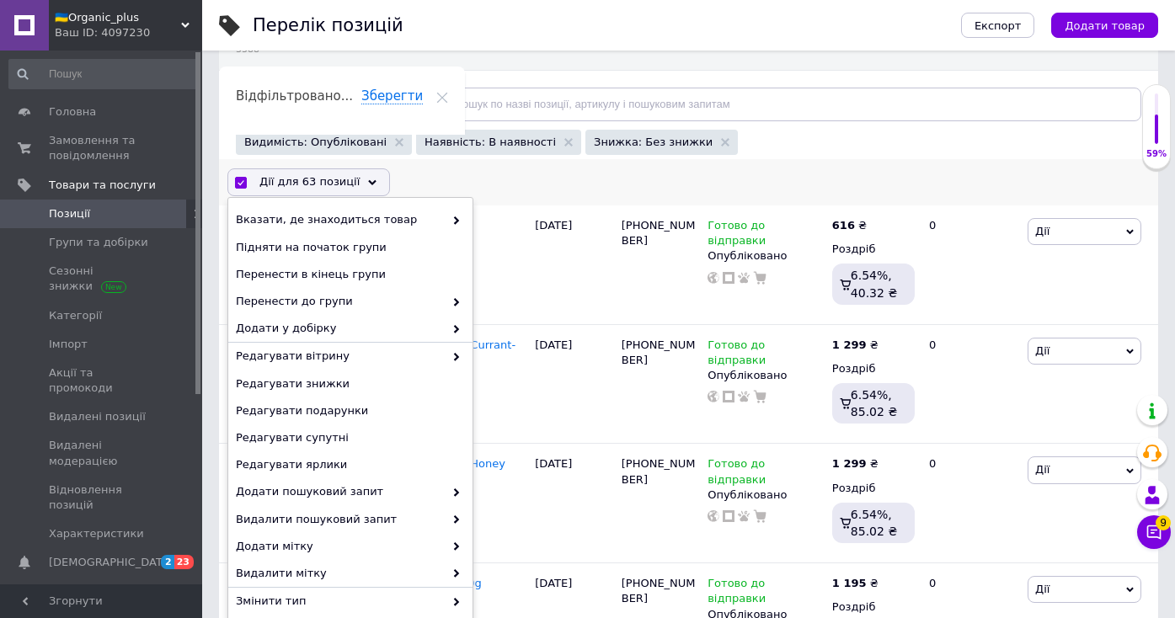
scroll to position [282, 0]
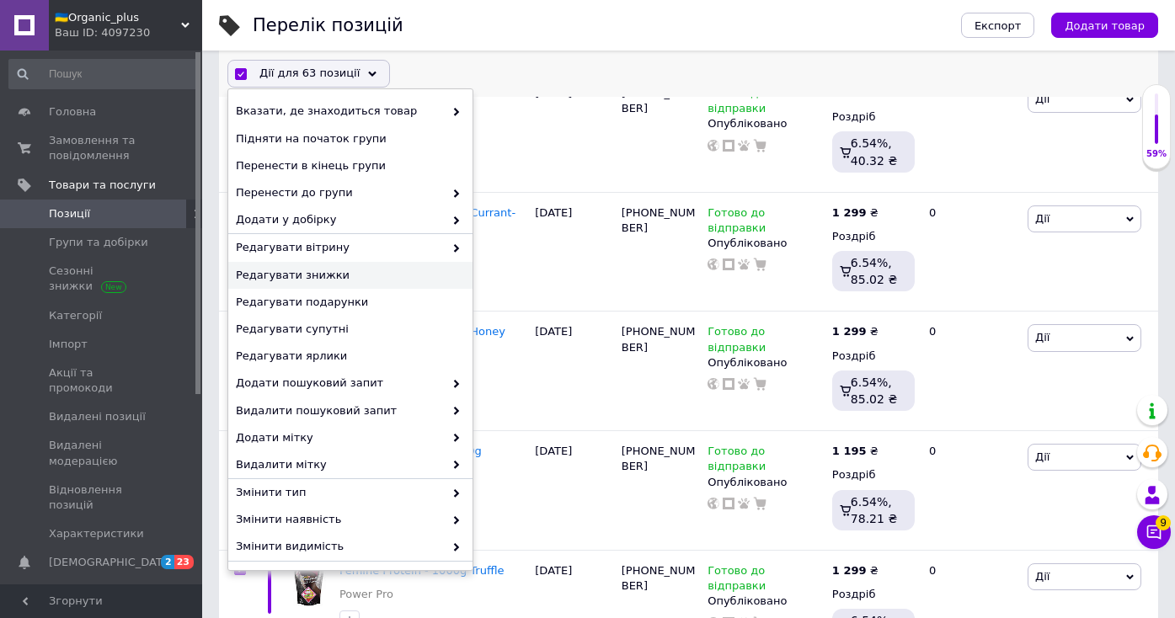
click at [344, 276] on span "Редагувати знижки" at bounding box center [348, 275] width 225 height 15
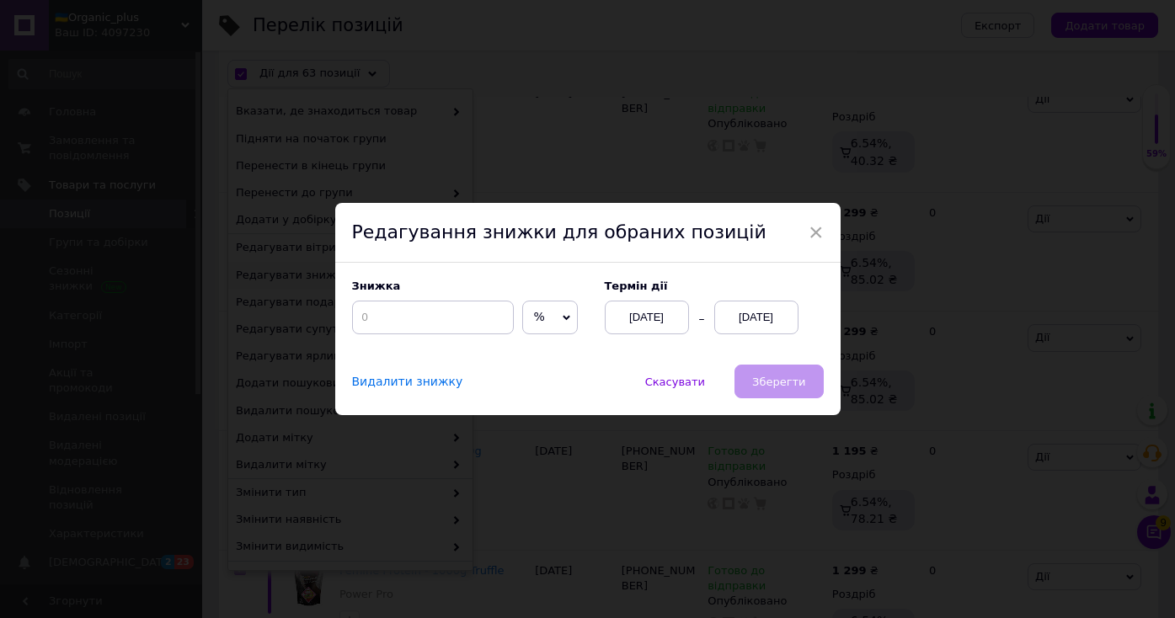
scroll to position [238, 0]
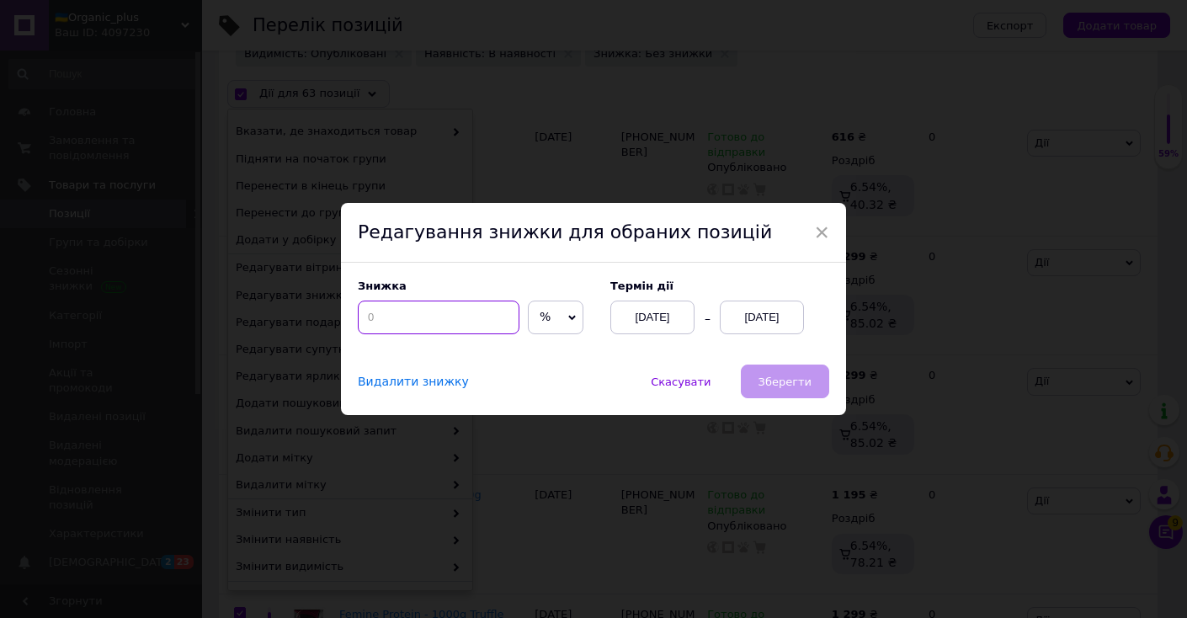
click at [393, 332] on input at bounding box center [439, 318] width 162 height 34
type input "10"
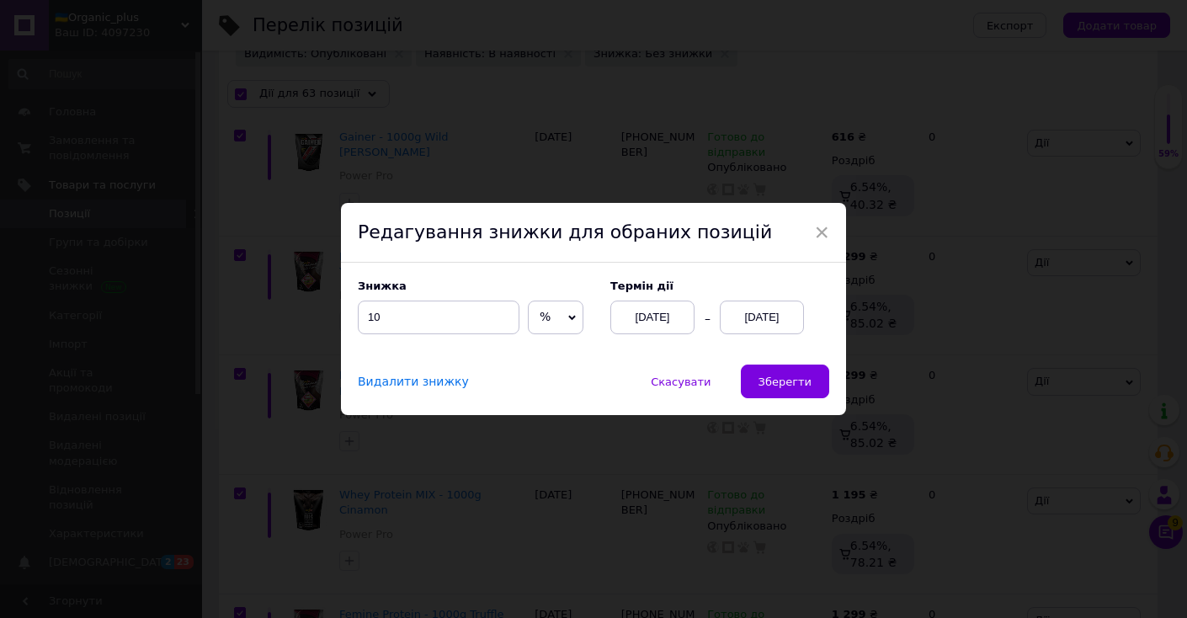
click at [759, 316] on div "[DATE]" at bounding box center [762, 318] width 84 height 34
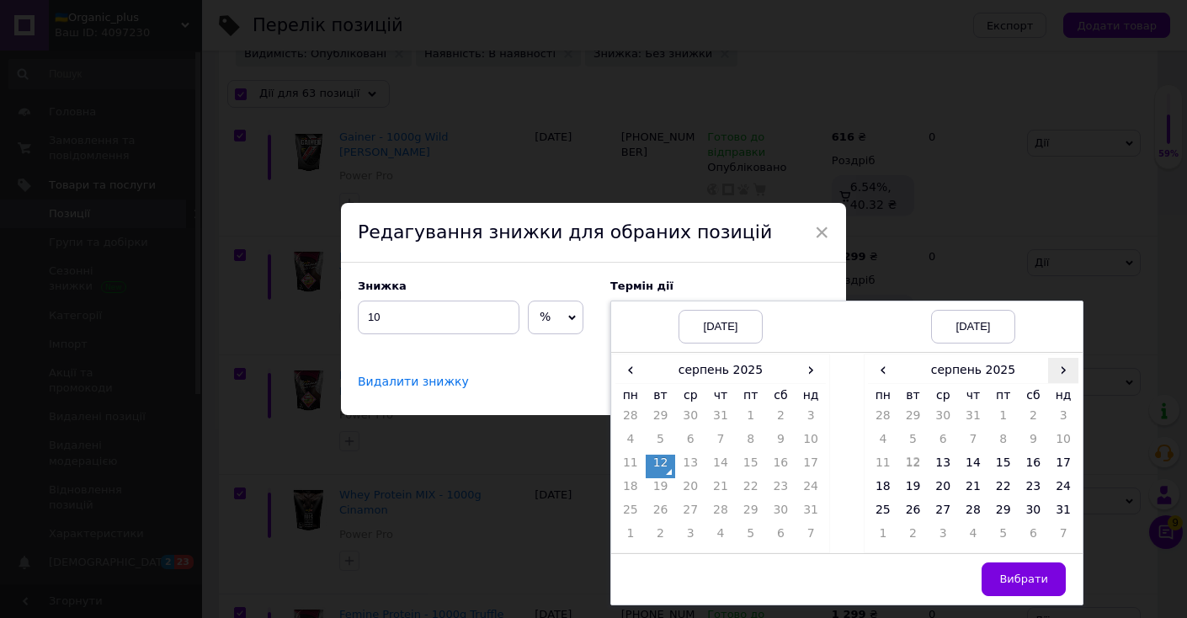
click at [1064, 366] on span "›" at bounding box center [1063, 370] width 30 height 24
click at [1001, 510] on td "26" at bounding box center [1004, 514] width 30 height 24
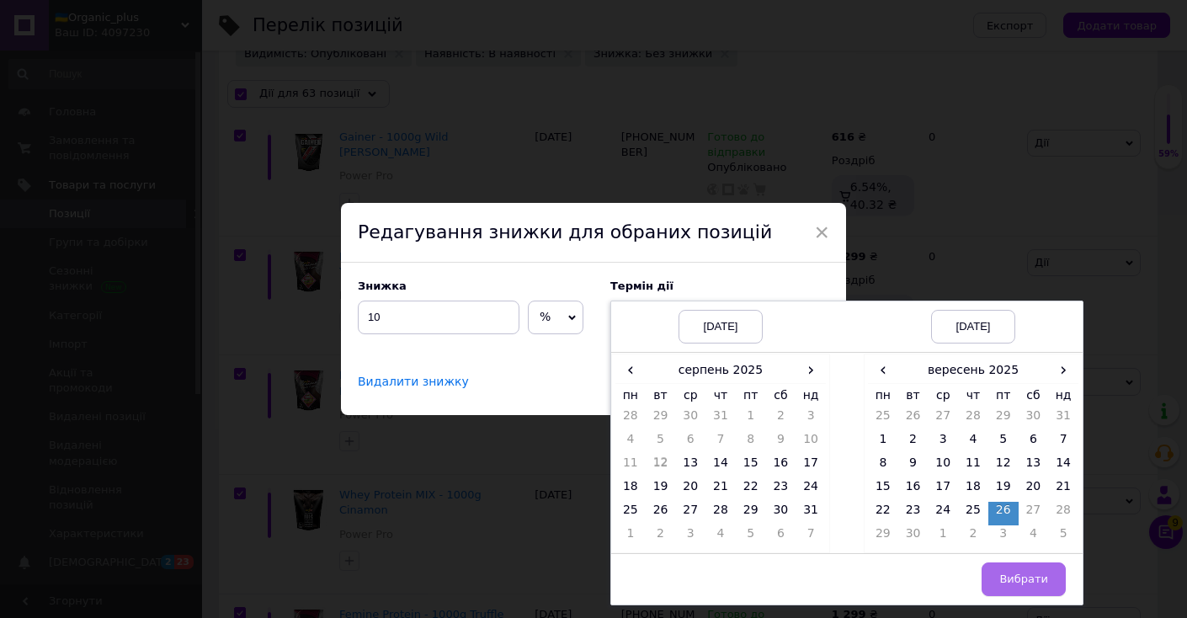
click at [1026, 574] on span "Вибрати" at bounding box center [1024, 579] width 49 height 13
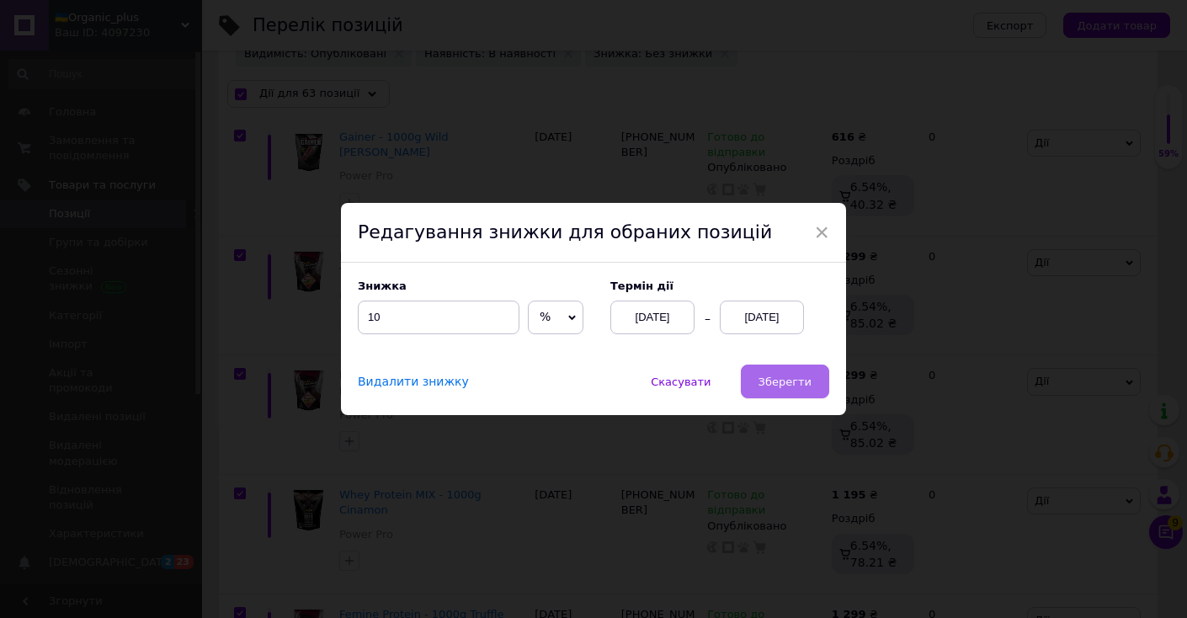
click at [796, 384] on span "Зберегти" at bounding box center [785, 382] width 53 height 13
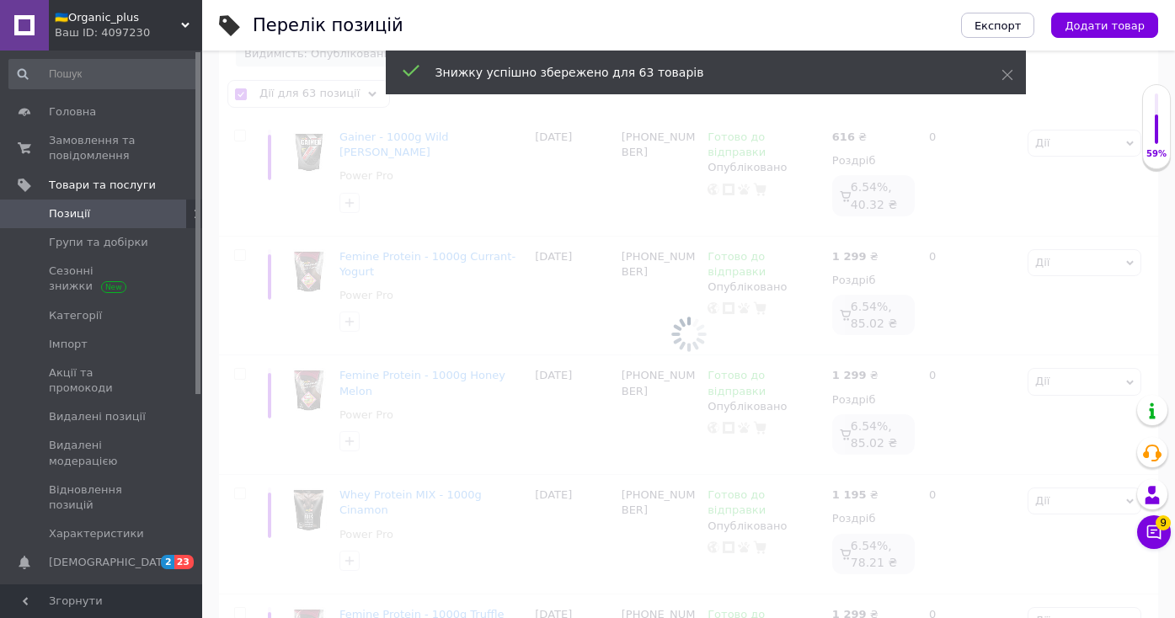
checkbox input "false"
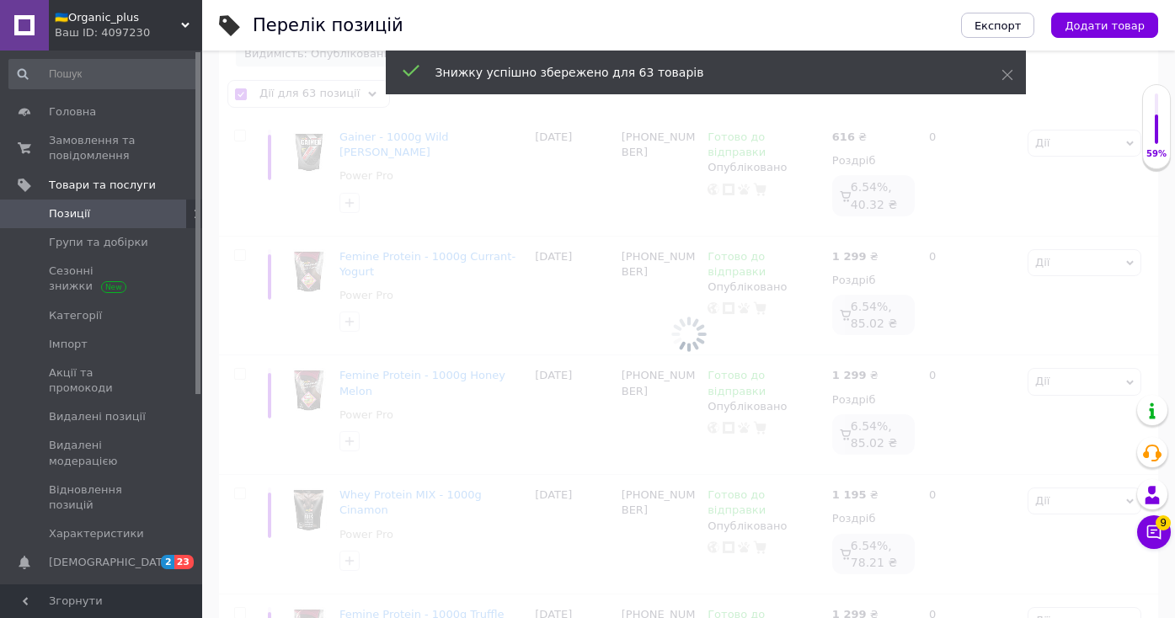
checkbox input "false"
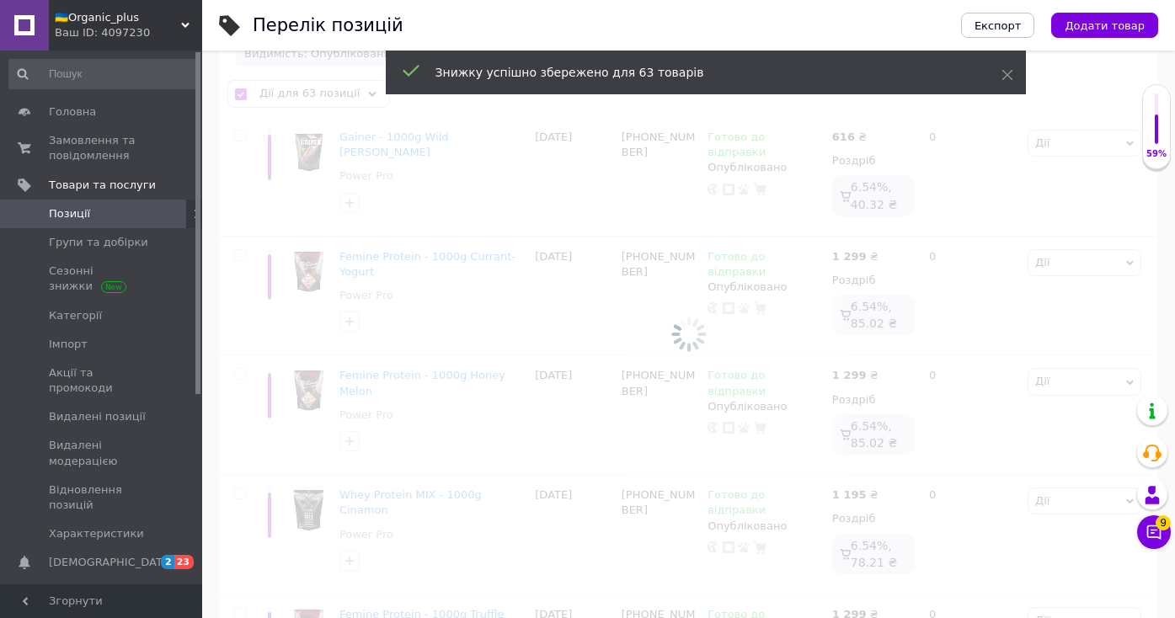
checkbox input "false"
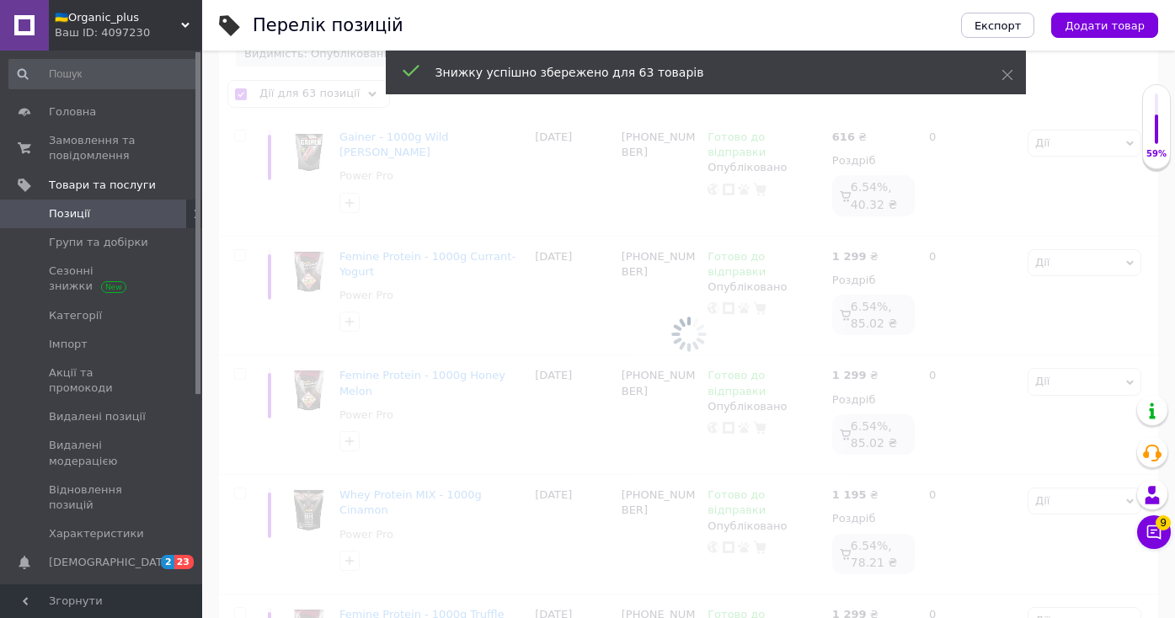
checkbox input "false"
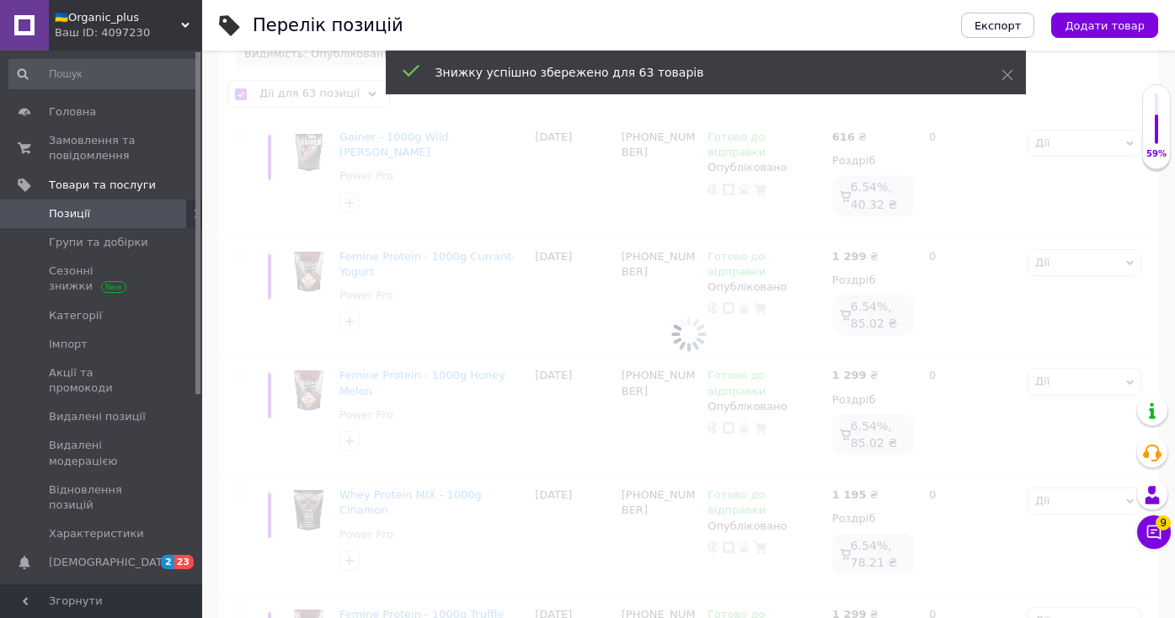
checkbox input "false"
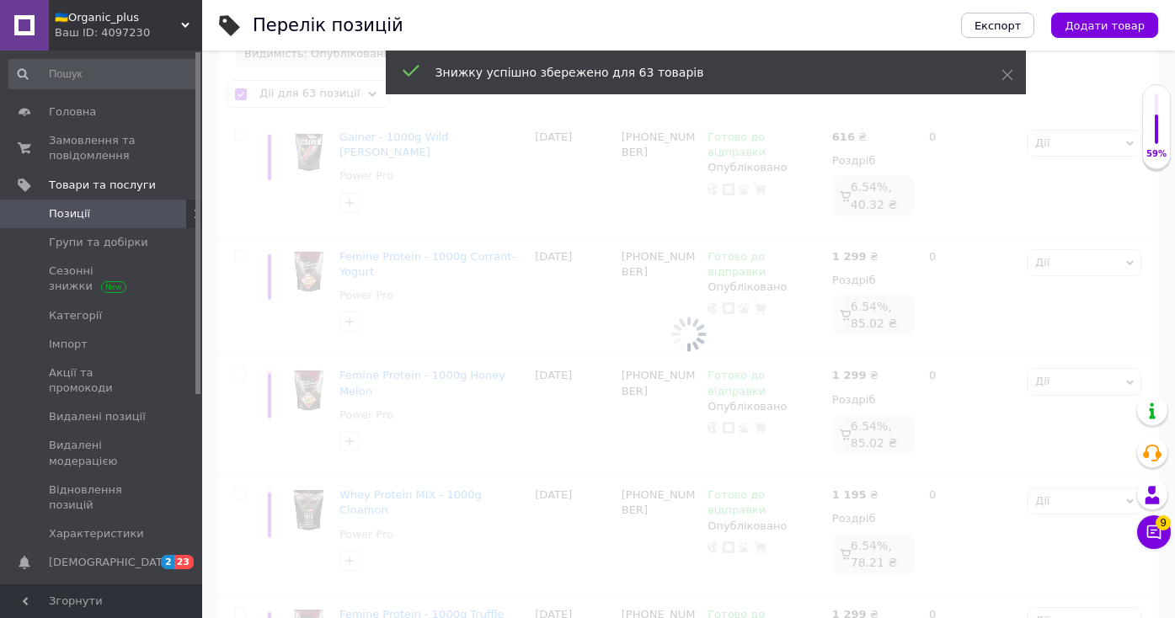
checkbox input "false"
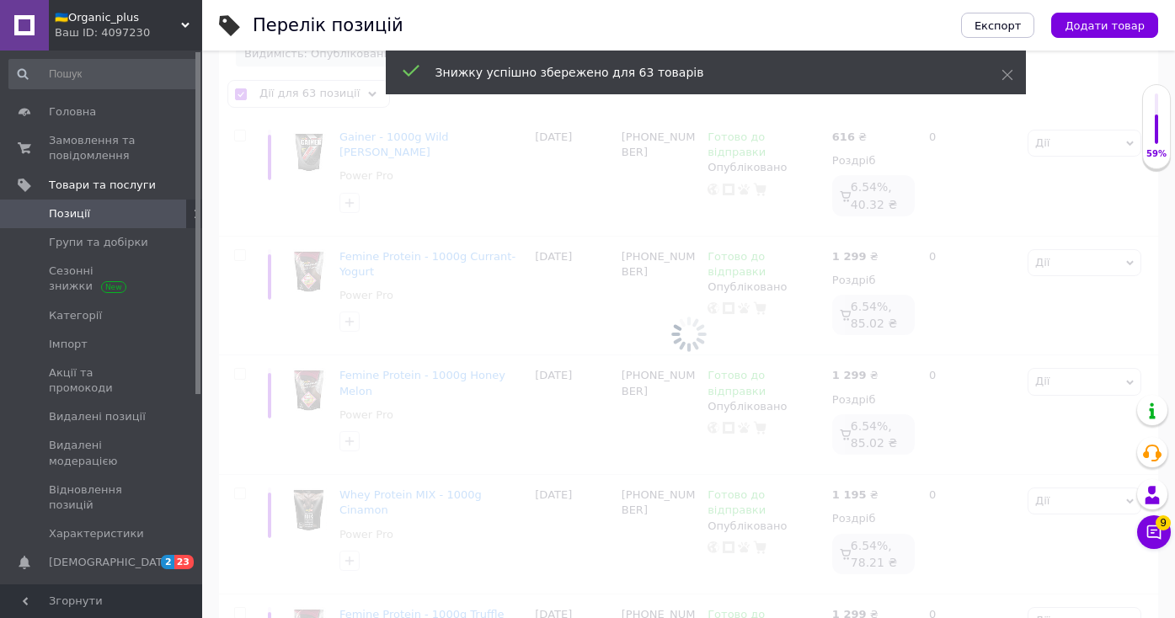
checkbox input "false"
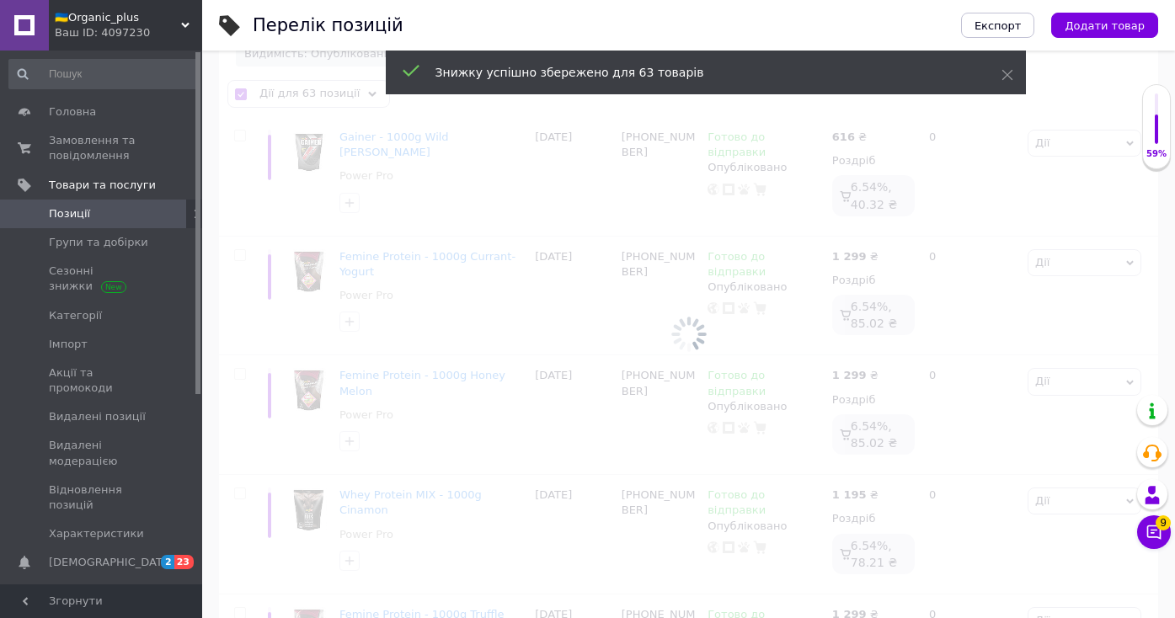
checkbox input "false"
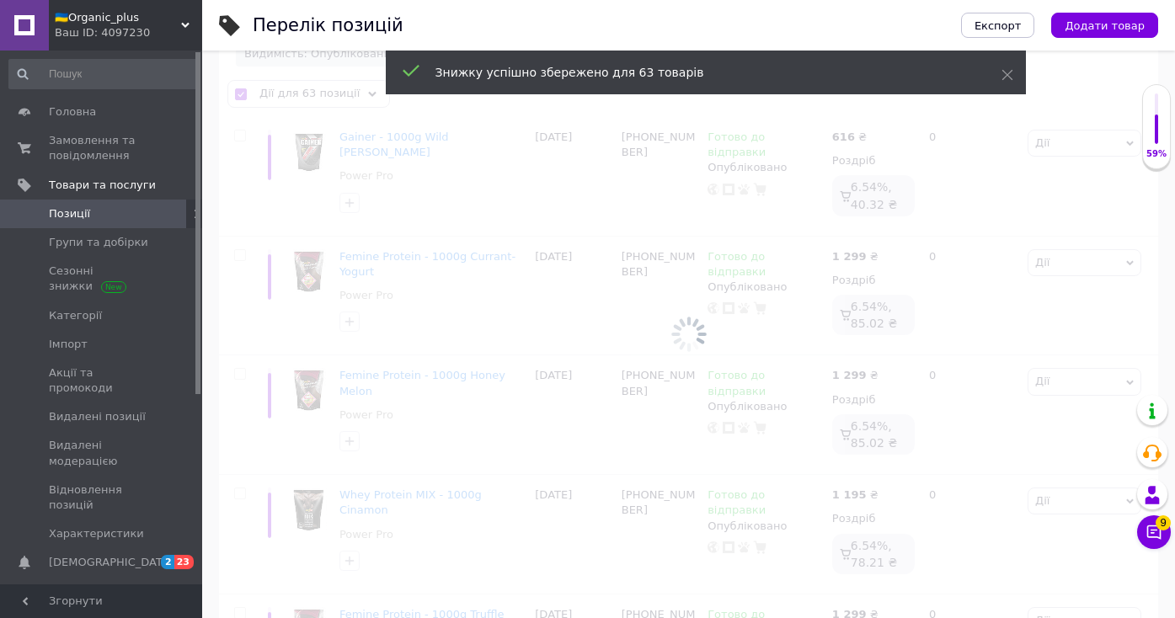
checkbox input "false"
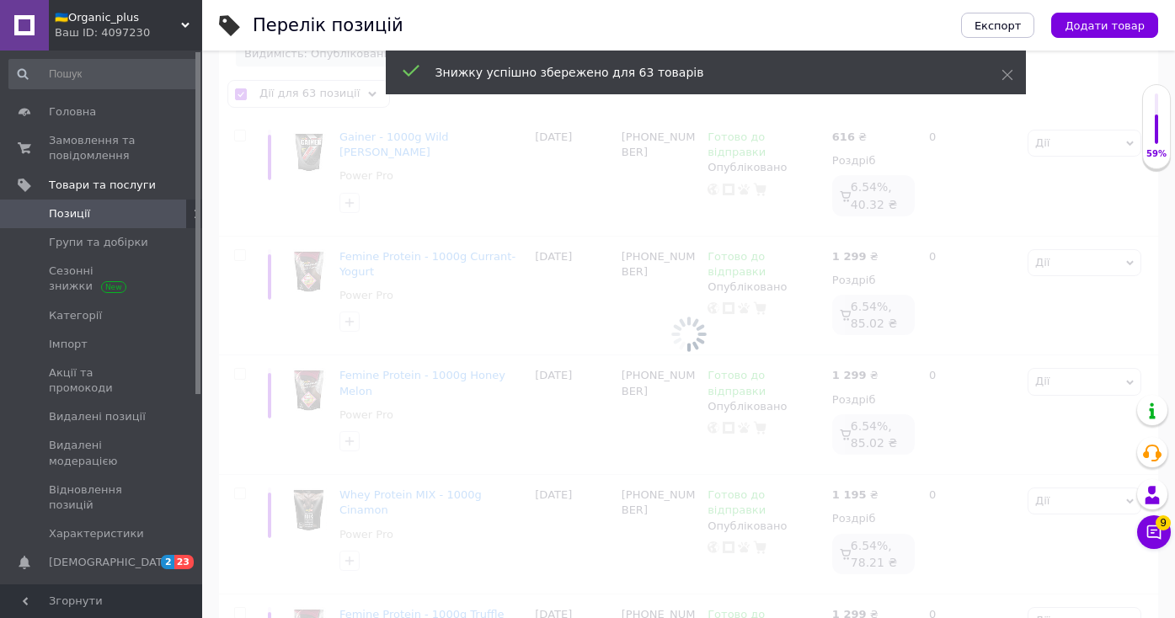
checkbox input "false"
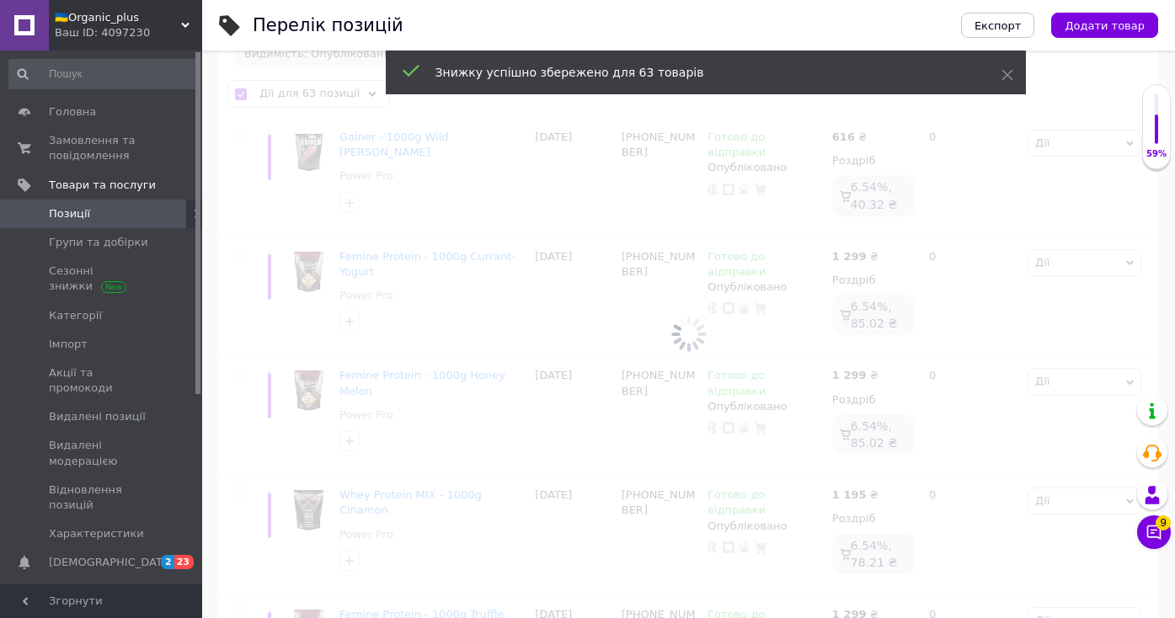
checkbox input "false"
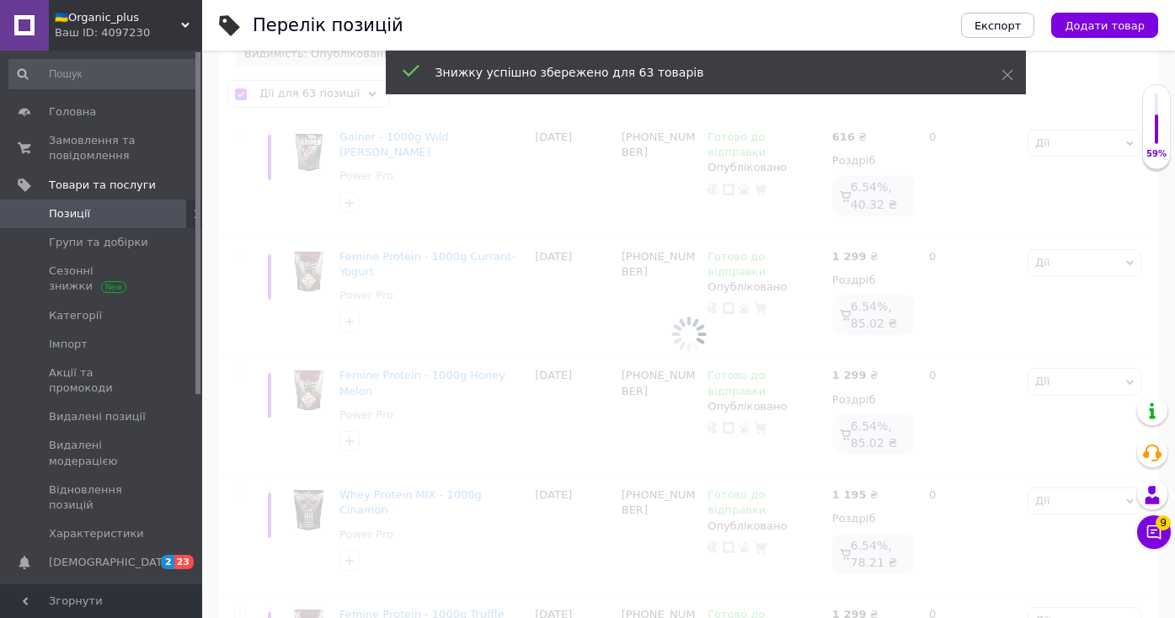
checkbox input "false"
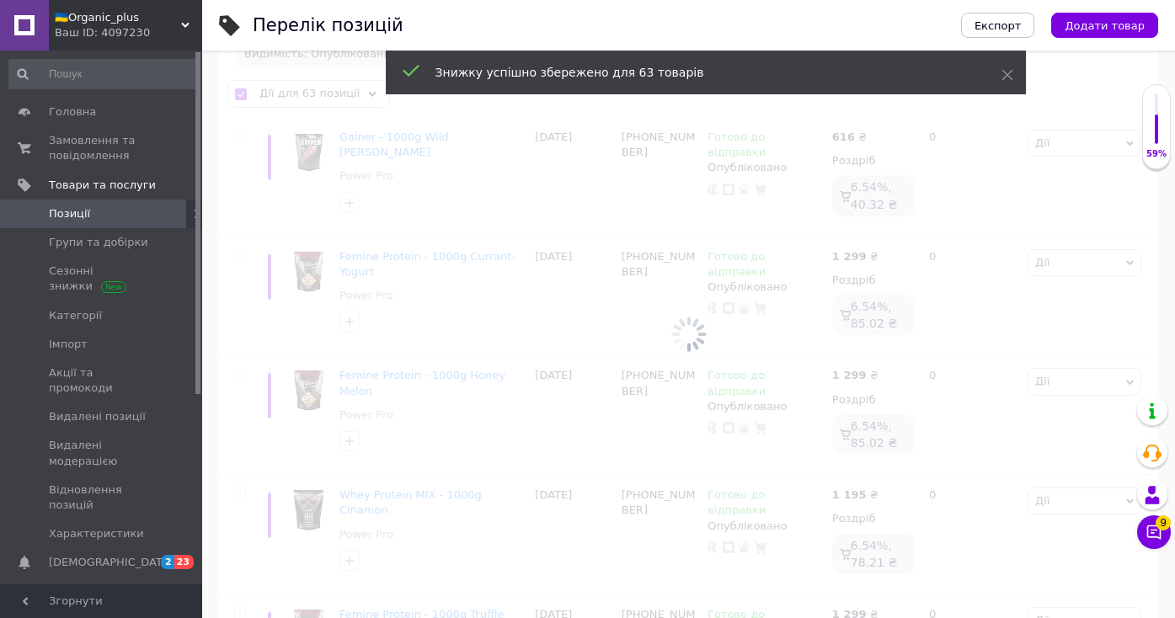
checkbox input "false"
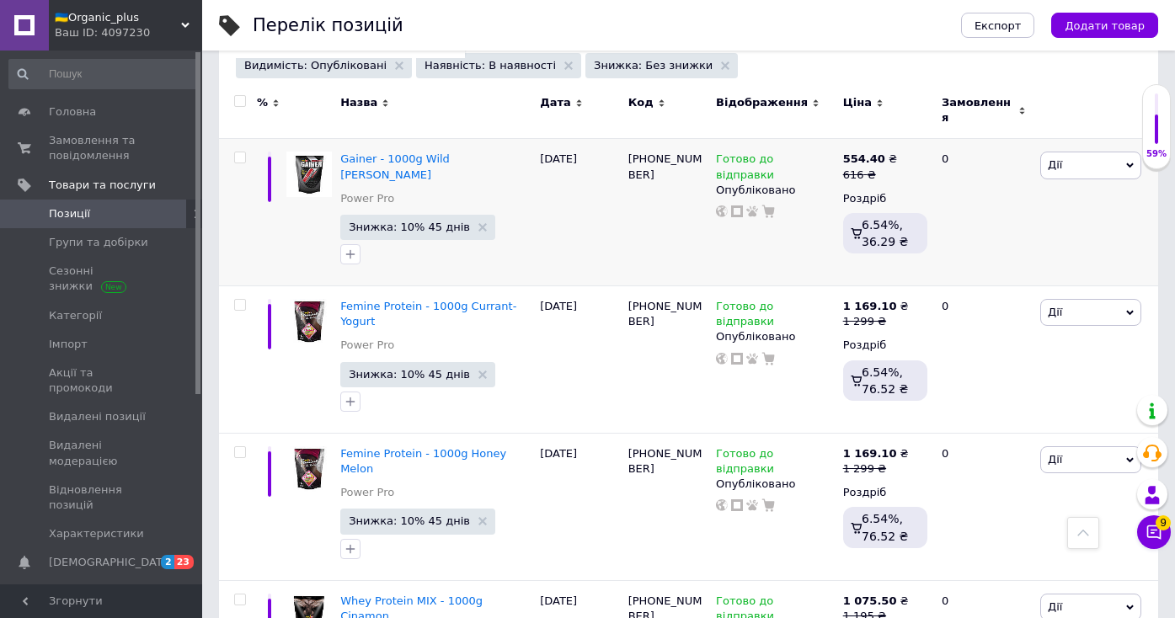
scroll to position [0, 0]
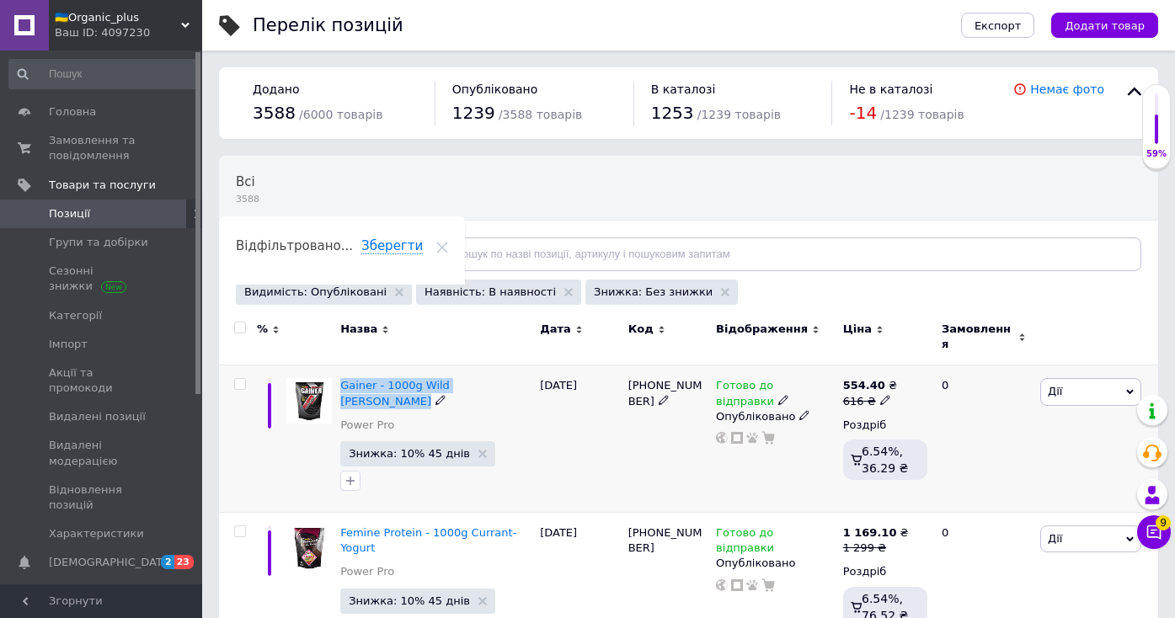
drag, startPoint x: 340, startPoint y: 378, endPoint x: 476, endPoint y: 376, distance: 135.6
copy div "Gainer - 1000g Wild [PERSON_NAME]"
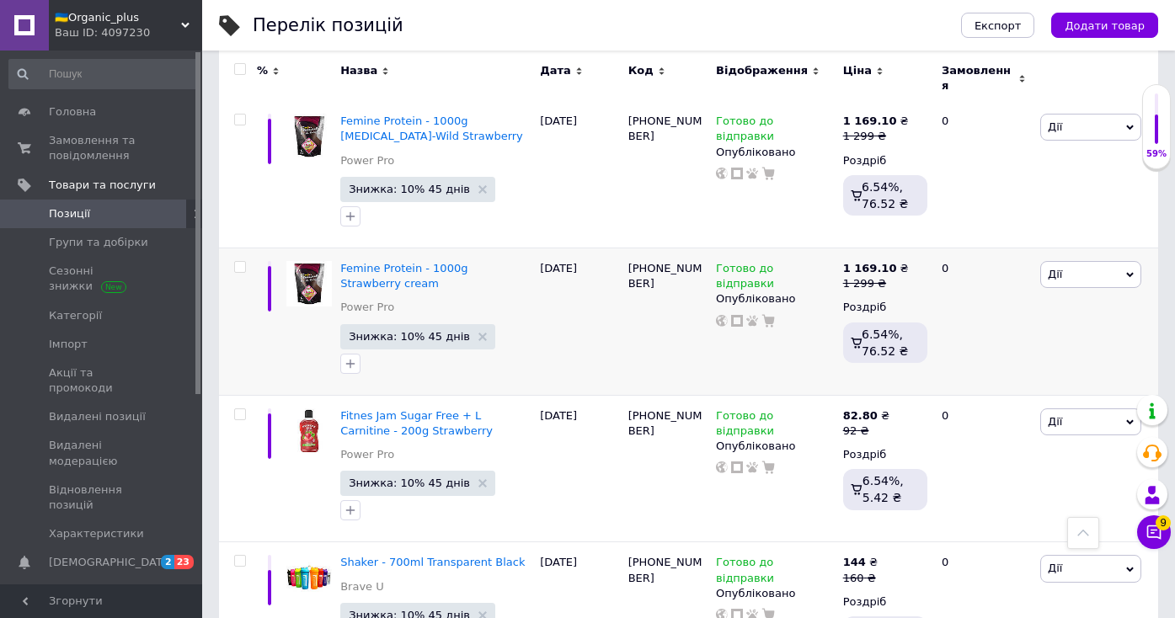
scroll to position [1110, 0]
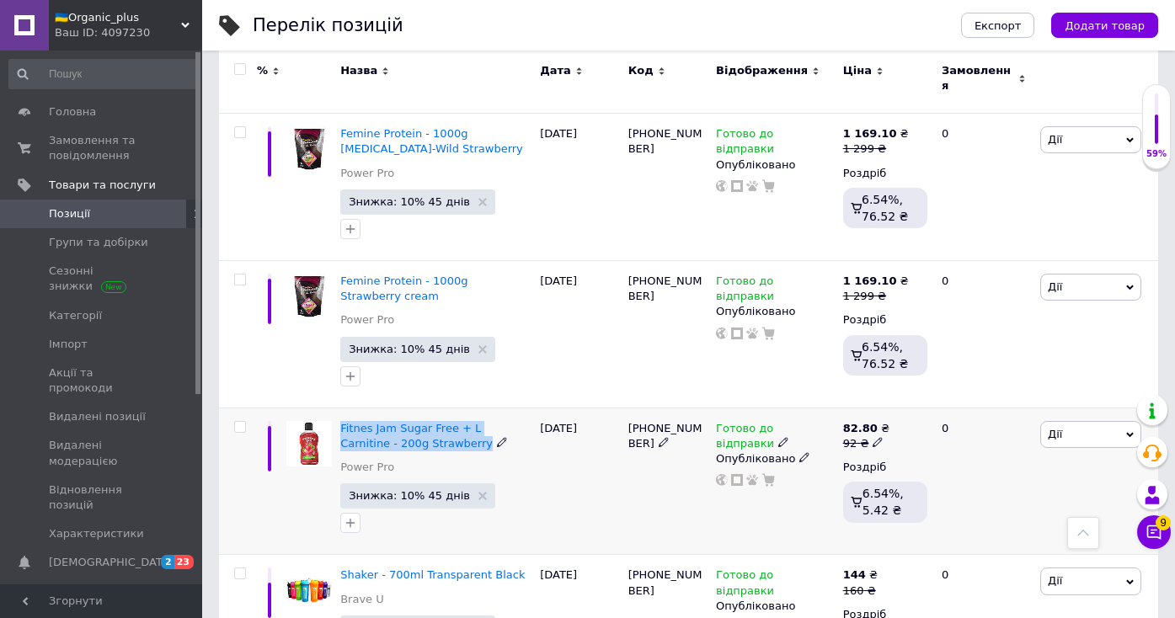
drag, startPoint x: 439, startPoint y: 396, endPoint x: 338, endPoint y: 376, distance: 103.1
click at [338, 408] on div "Fitnes Jam Sugar Free + L Carnitine - 200g Strawberry Power Pro Знижка: 10% 45 …" at bounding box center [436, 481] width 200 height 147
copy div "Fitnes Jam Sugar Free + L Carnitine - 200g Strawberry"
click at [112, 146] on span "Замовлення та повідомлення" at bounding box center [102, 148] width 107 height 30
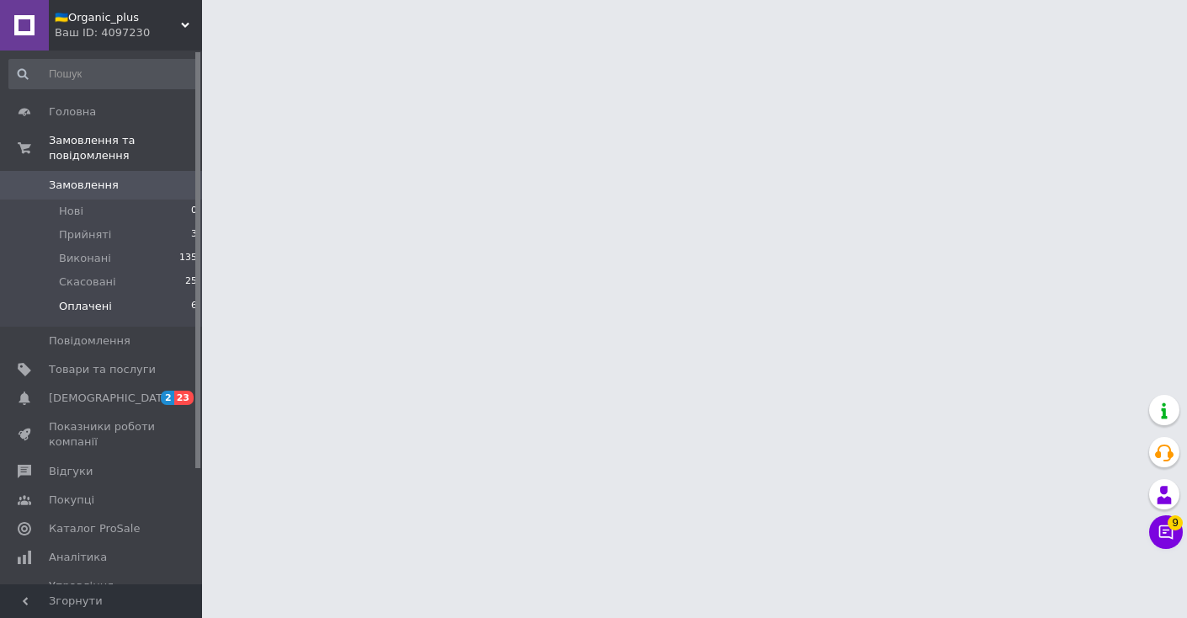
click at [139, 312] on li "Оплачені 6" at bounding box center [103, 311] width 207 height 32
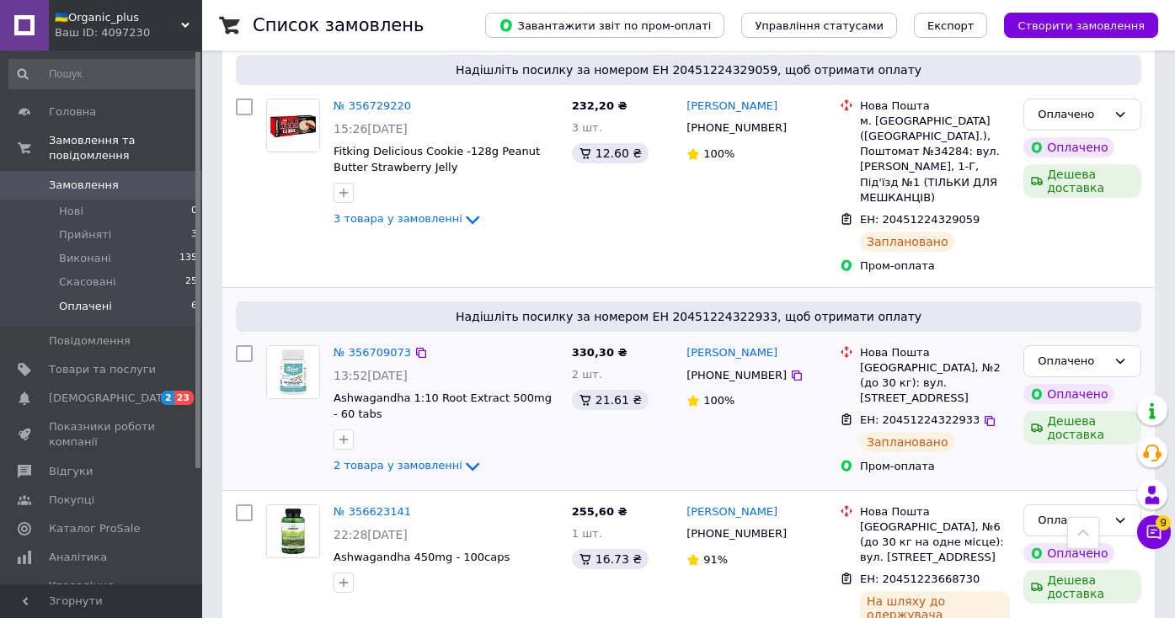
scroll to position [881, 0]
click at [185, 24] on icon at bounding box center [185, 25] width 8 height 8
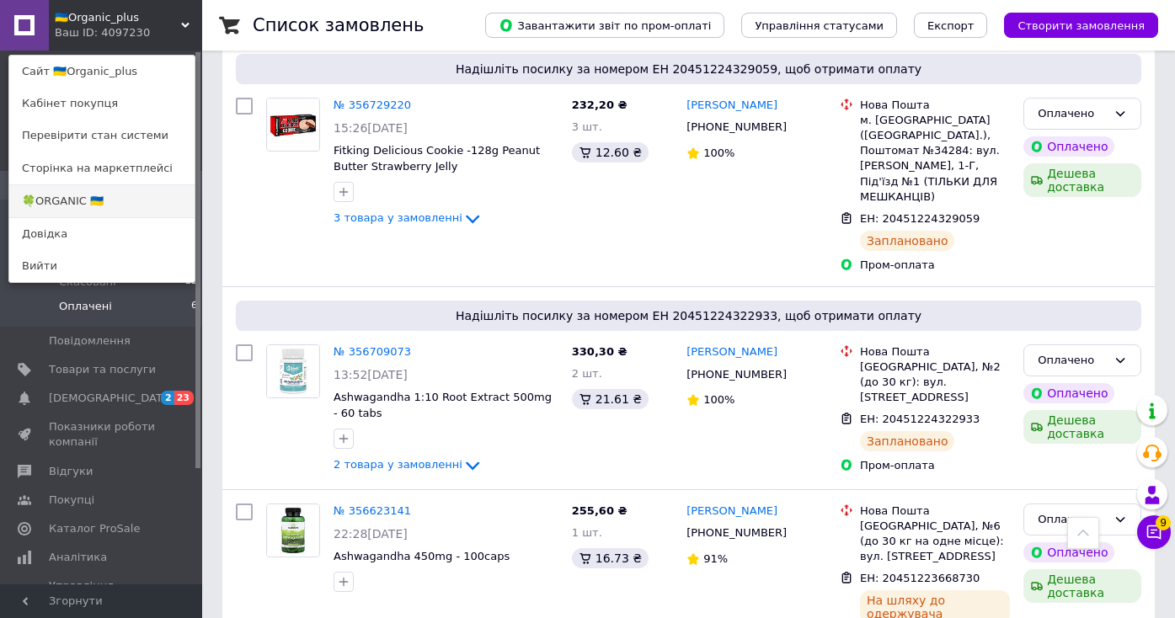
click at [131, 205] on link "🍀ORGANIC 🇺🇦" at bounding box center [101, 201] width 185 height 32
